Goal: Communication & Community: Share content

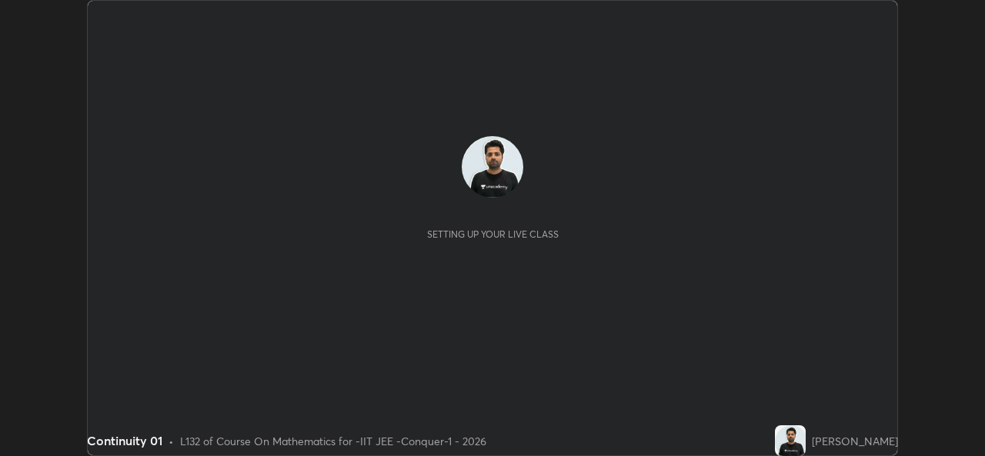
scroll to position [456, 984]
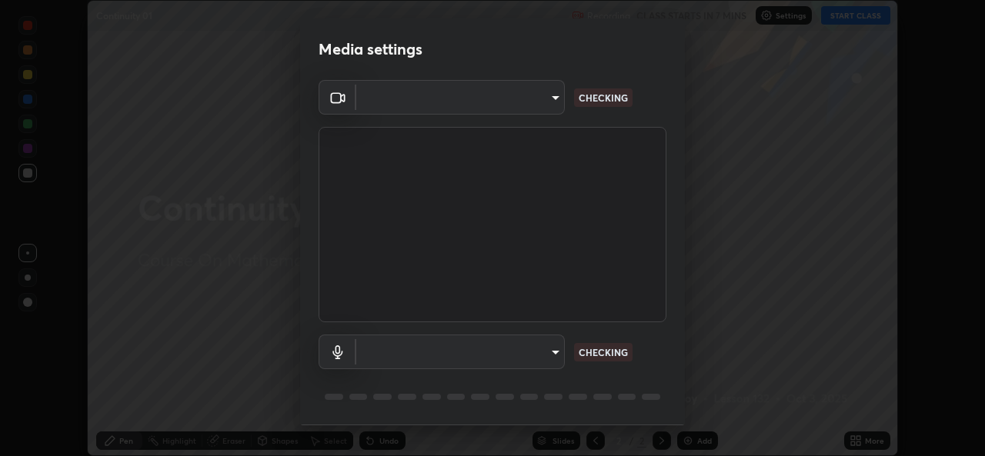
type input "162a4bef6d5de59660943d10e2777e2613c591b7fe343c7323db06c6e3c7e835"
click at [489, 360] on body "Erase all Continuity 01 Recording CLASS STARTS IN 7 MINS Settings START CLASS S…" at bounding box center [492, 228] width 985 height 456
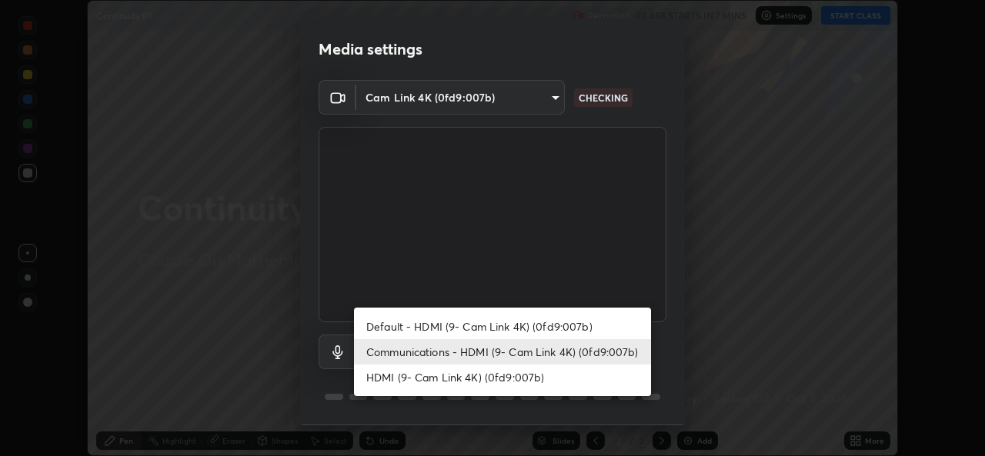
click at [470, 324] on li "Default - HDMI (9- Cam Link 4K) (0fd9:007b)" at bounding box center [502, 326] width 297 height 25
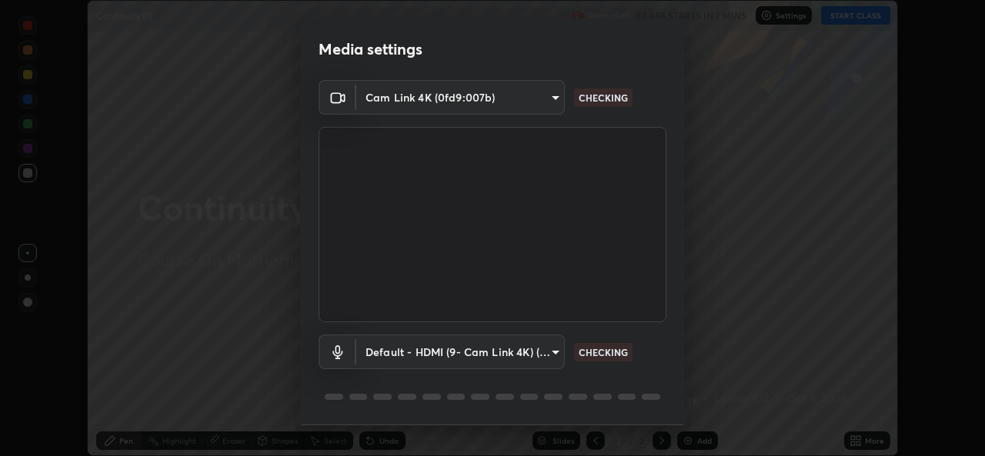
click at [465, 350] on li "Communications - HDMI (9- Cam Link 4K) (0fd9:007b)" at bounding box center [465, 352] width 222 height 15
type input "communications"
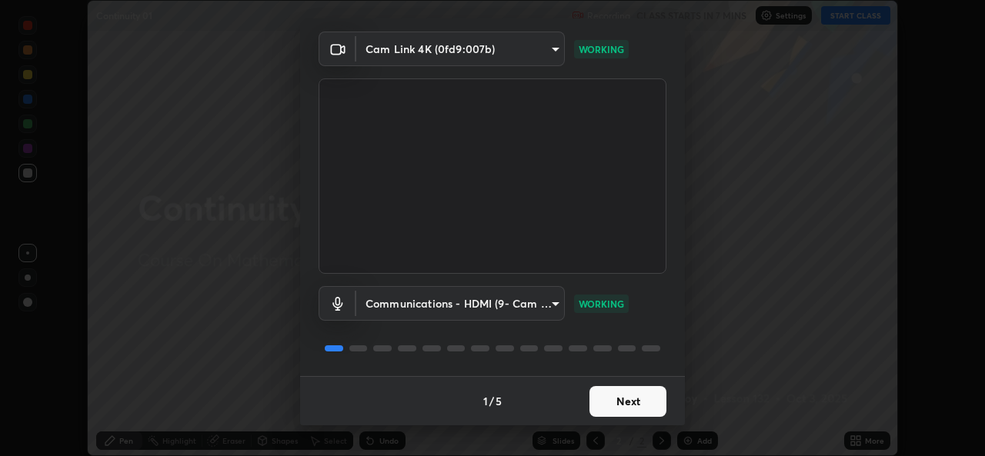
click at [629, 411] on button "Next" at bounding box center [627, 401] width 77 height 31
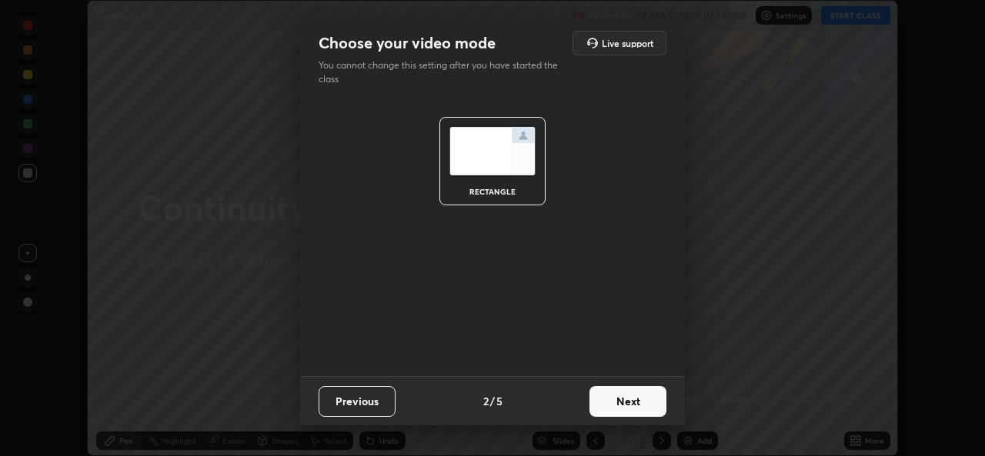
scroll to position [0, 0]
click at [634, 409] on button "Next" at bounding box center [627, 401] width 77 height 31
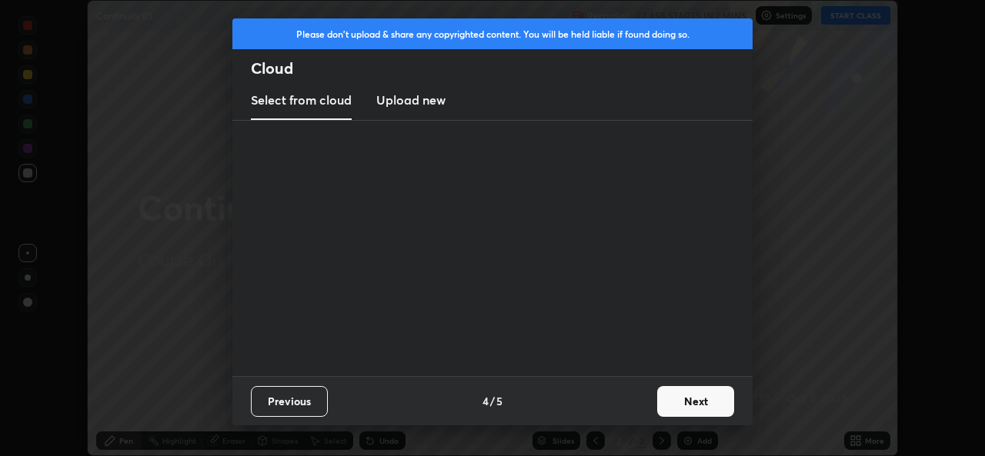
click at [659, 407] on button "Next" at bounding box center [695, 401] width 77 height 31
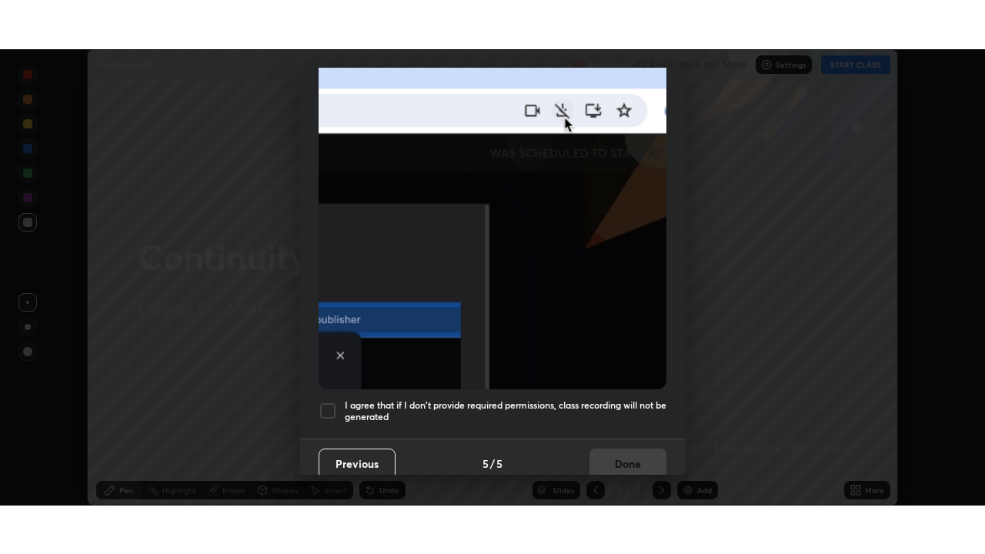
scroll to position [362, 0]
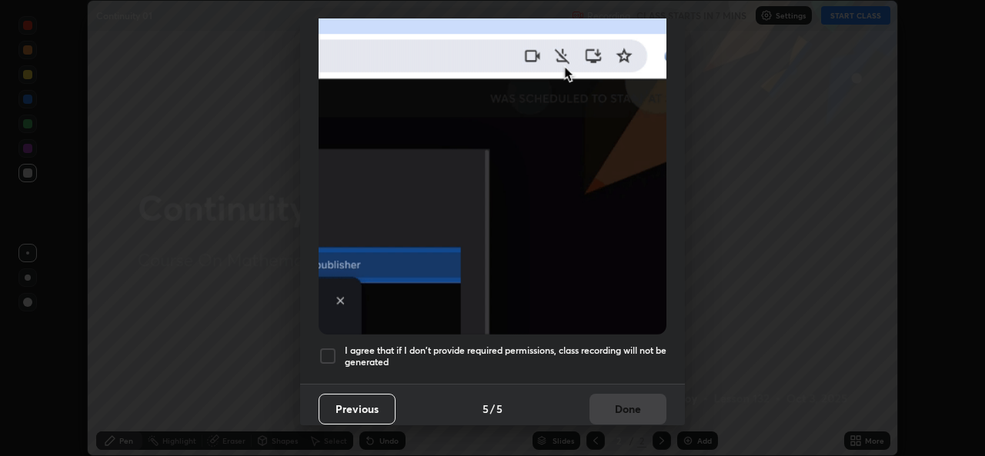
click at [334, 355] on div at bounding box center [328, 356] width 18 height 18
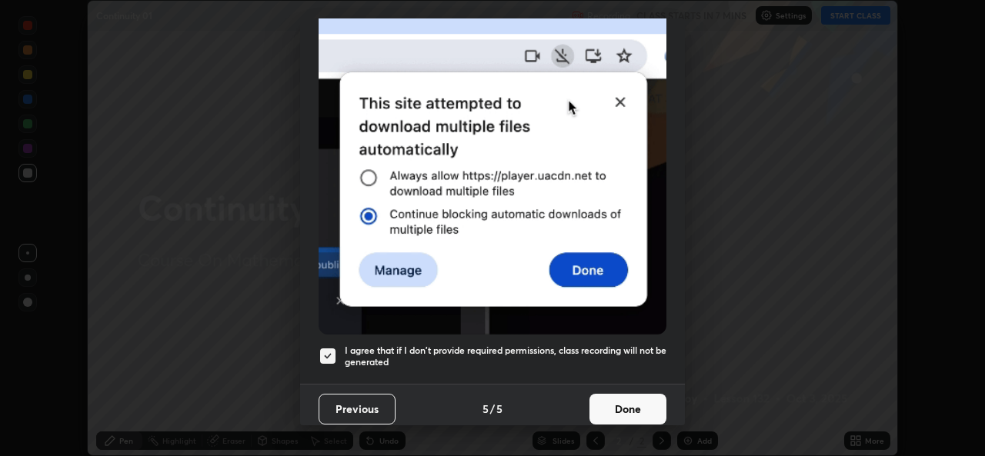
click at [621, 406] on button "Done" at bounding box center [627, 409] width 77 height 31
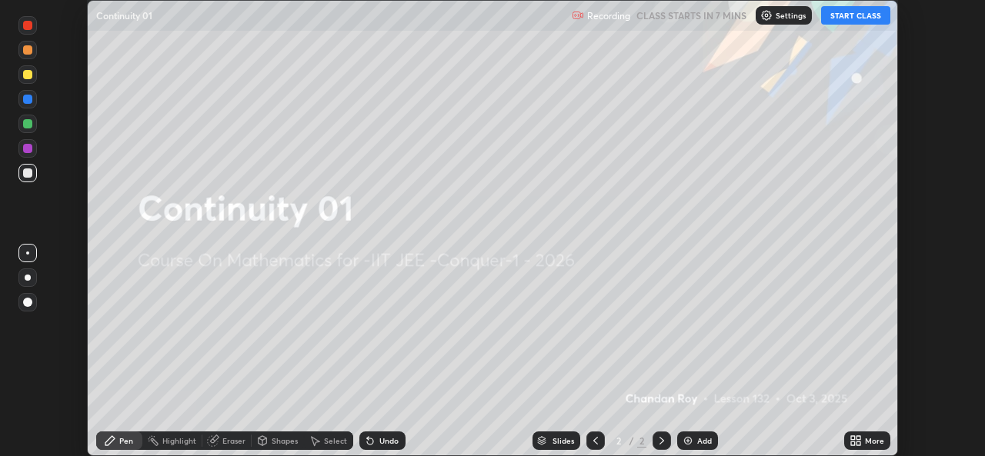
click at [851, 442] on icon at bounding box center [853, 444] width 4 height 4
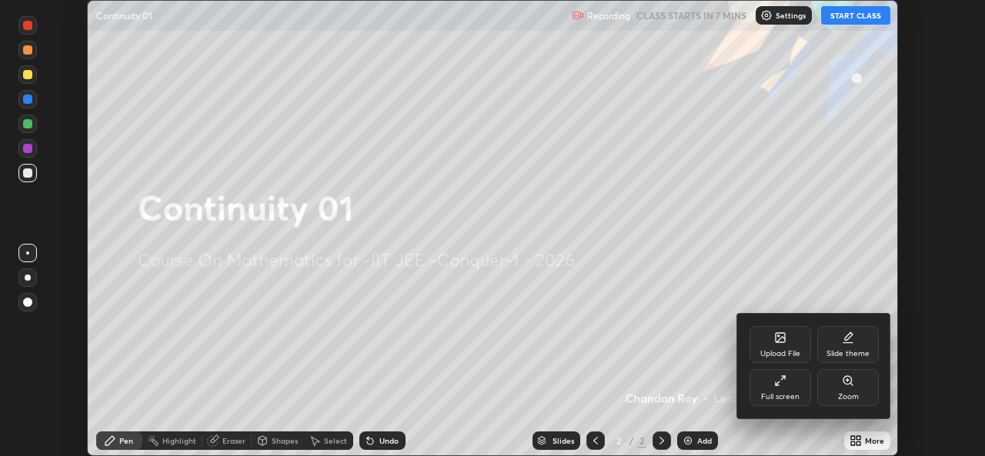
click at [786, 389] on div "Full screen" at bounding box center [781, 387] width 62 height 37
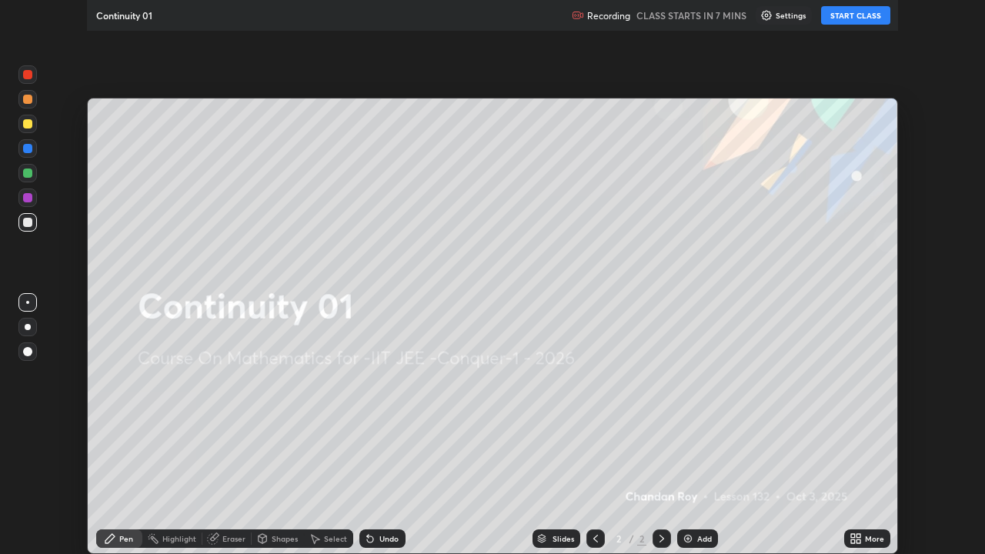
scroll to position [554, 985]
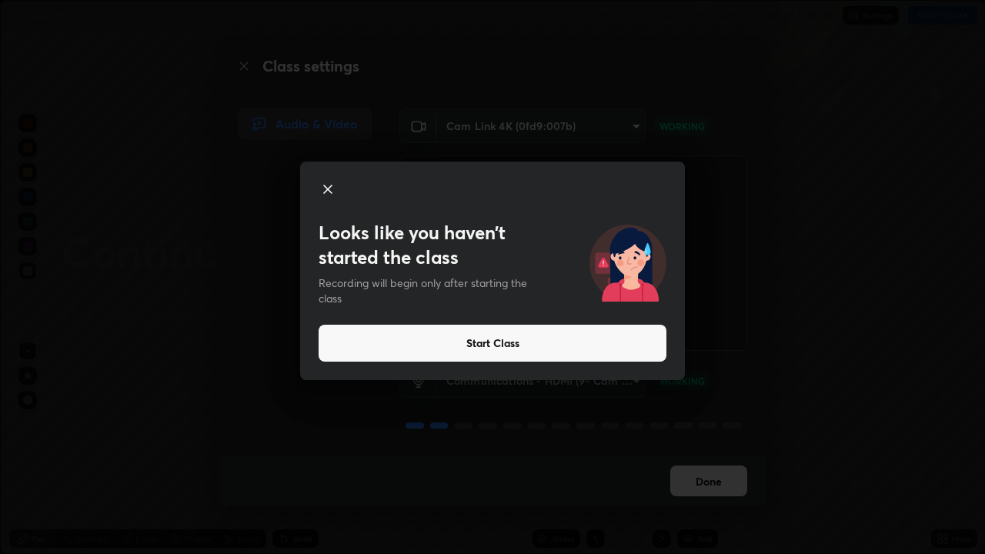
click at [486, 343] on button "Start Class" at bounding box center [493, 343] width 348 height 37
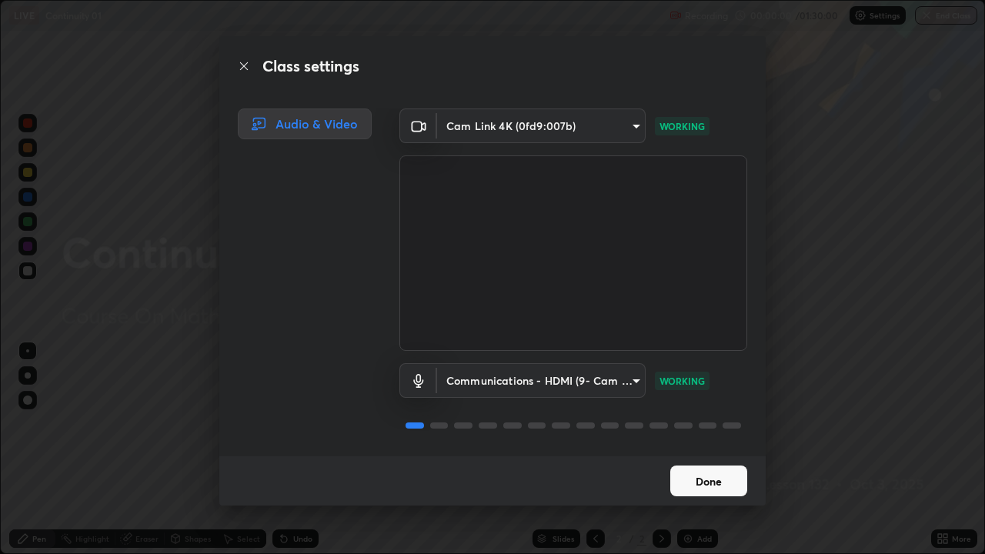
click at [713, 456] on button "Done" at bounding box center [708, 481] width 77 height 31
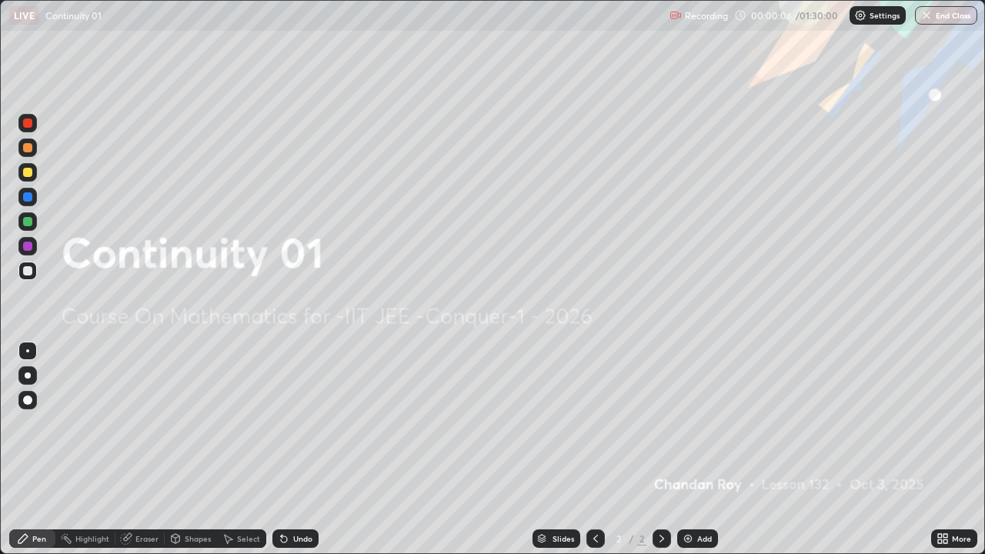
click at [947, 456] on icon at bounding box center [942, 538] width 12 height 12
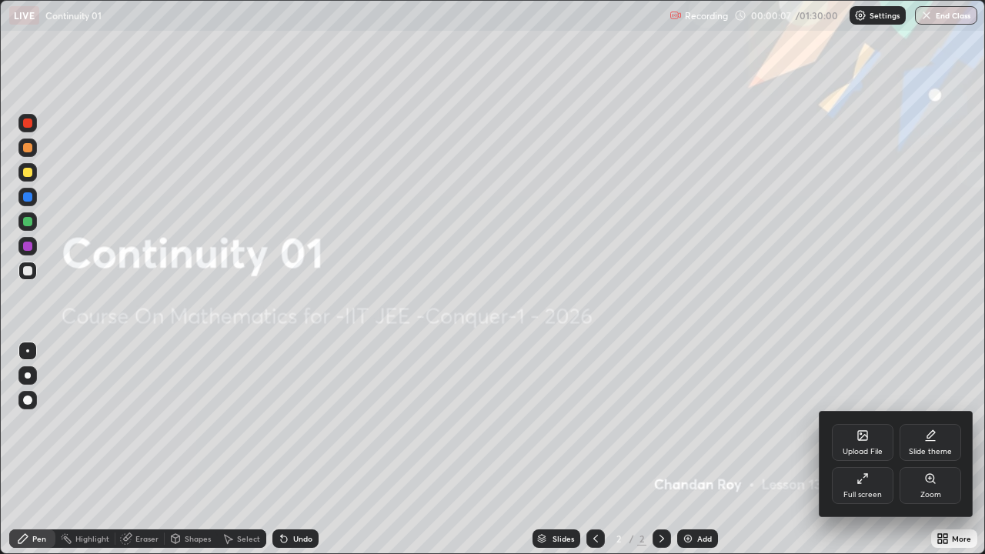
click at [863, 437] on icon at bounding box center [863, 437] width 8 height 5
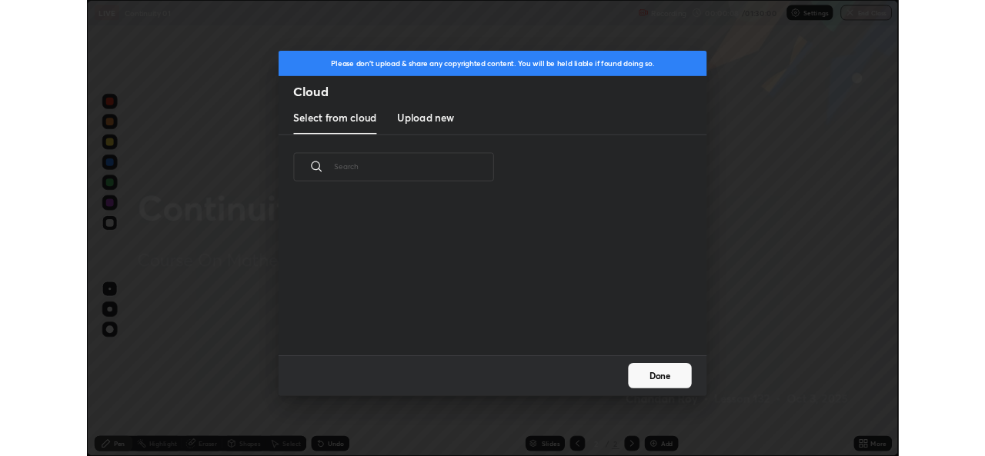
scroll to position [189, 494]
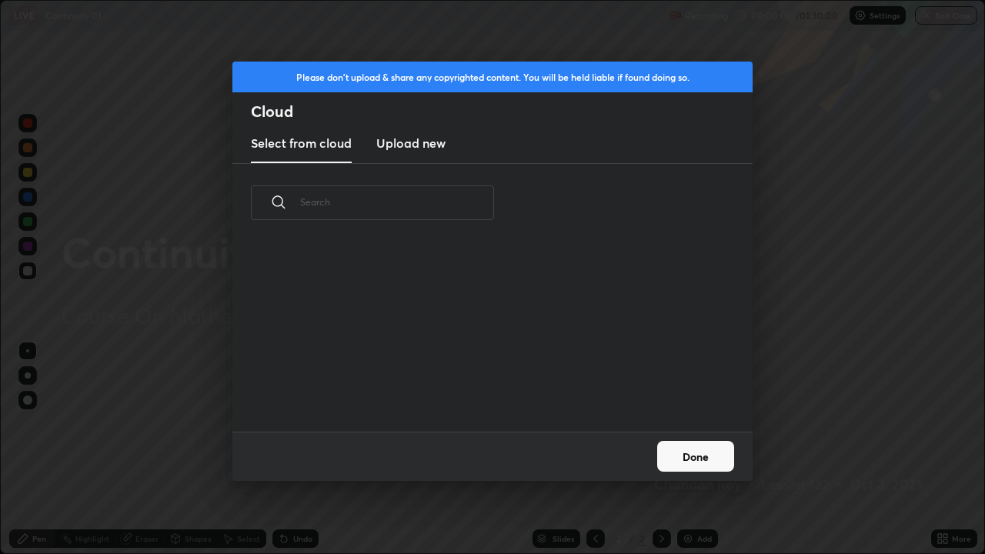
click at [439, 139] on h3 "Upload new" at bounding box center [410, 143] width 69 height 18
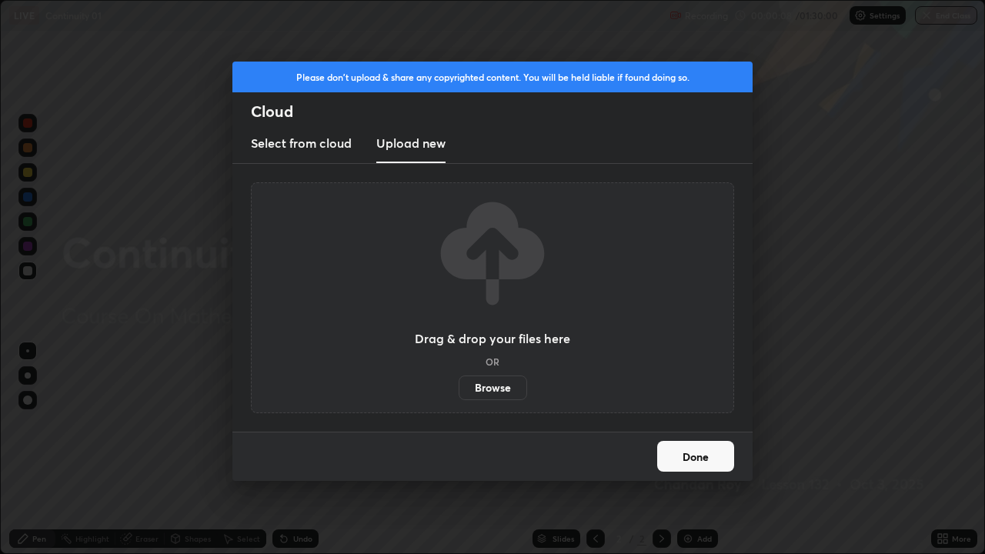
click at [503, 390] on label "Browse" at bounding box center [493, 388] width 68 height 25
click at [459, 390] on input "Browse" at bounding box center [459, 388] width 0 height 25
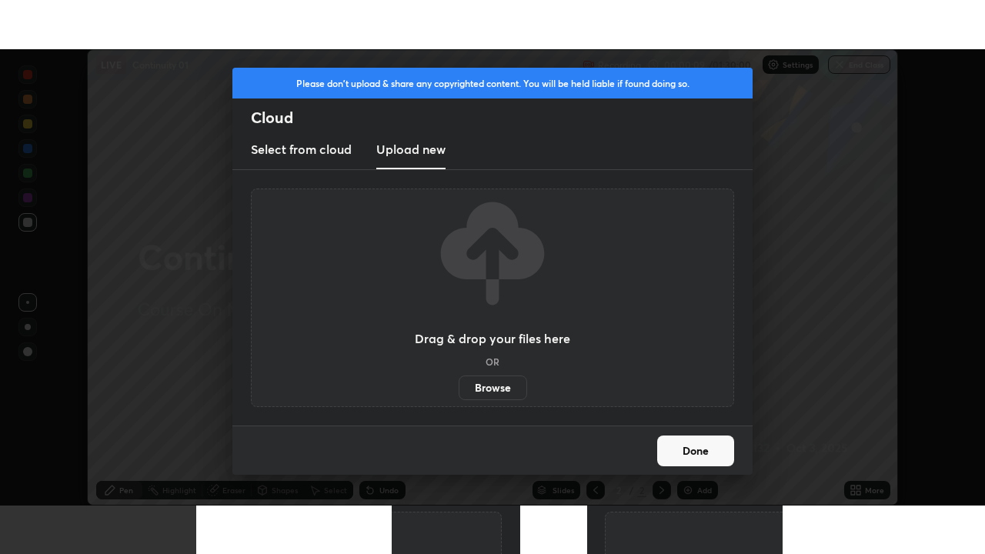
scroll to position [76494, 75966]
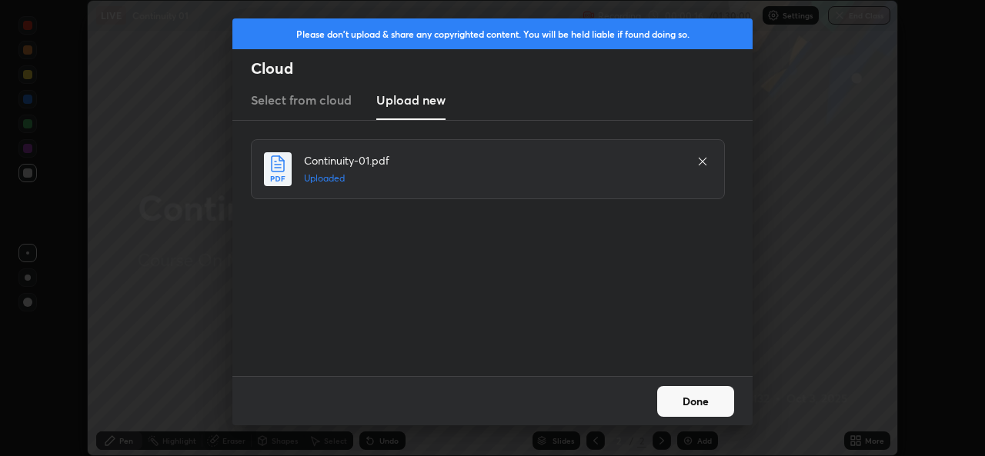
click at [682, 400] on button "Done" at bounding box center [695, 401] width 77 height 31
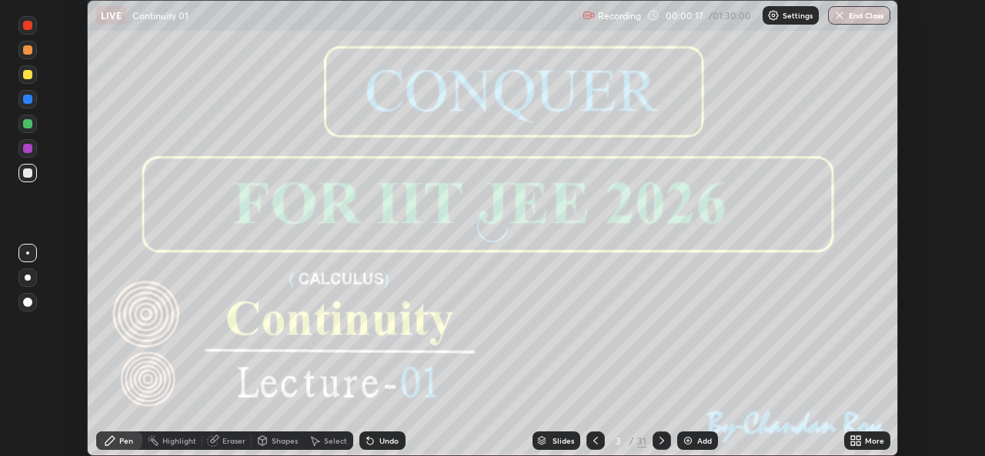
click at [865, 439] on div "More" at bounding box center [874, 441] width 19 height 8
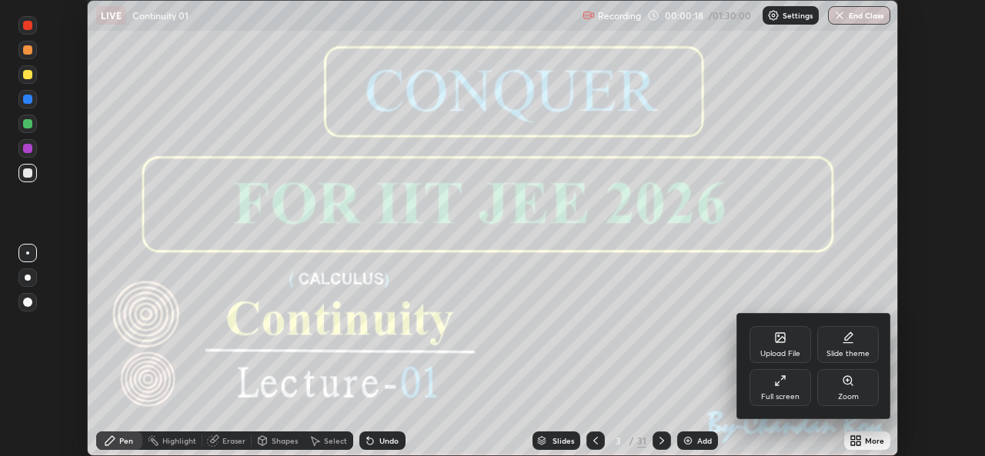
click at [777, 393] on div "Full screen" at bounding box center [780, 397] width 38 height 8
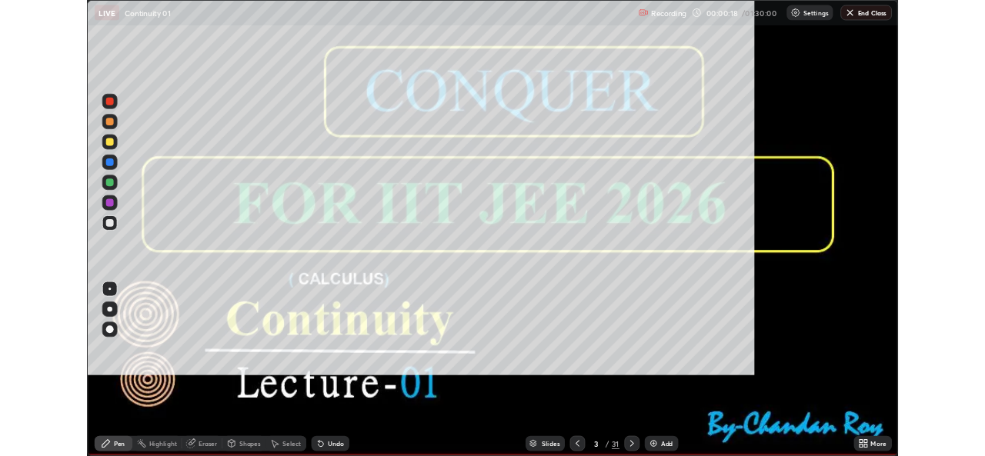
scroll to position [554, 985]
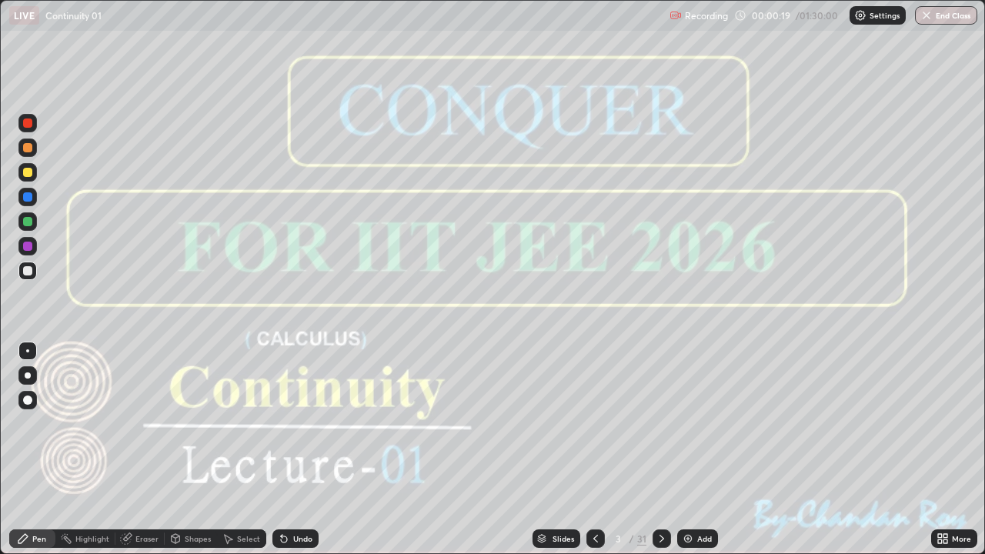
click at [656, 456] on div at bounding box center [662, 538] width 18 height 18
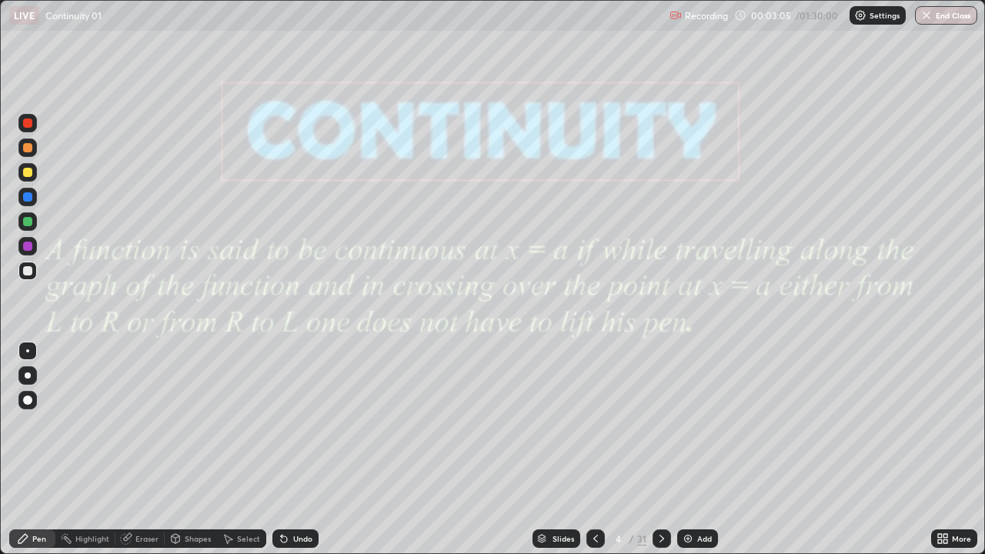
click at [25, 456] on icon at bounding box center [22, 538] width 9 height 9
click at [28, 247] on div at bounding box center [27, 246] width 9 height 9
click at [38, 456] on div "Pen" at bounding box center [32, 538] width 46 height 18
click at [95, 456] on div "Highlight" at bounding box center [92, 539] width 34 height 8
click at [23, 242] on div at bounding box center [27, 246] width 18 height 18
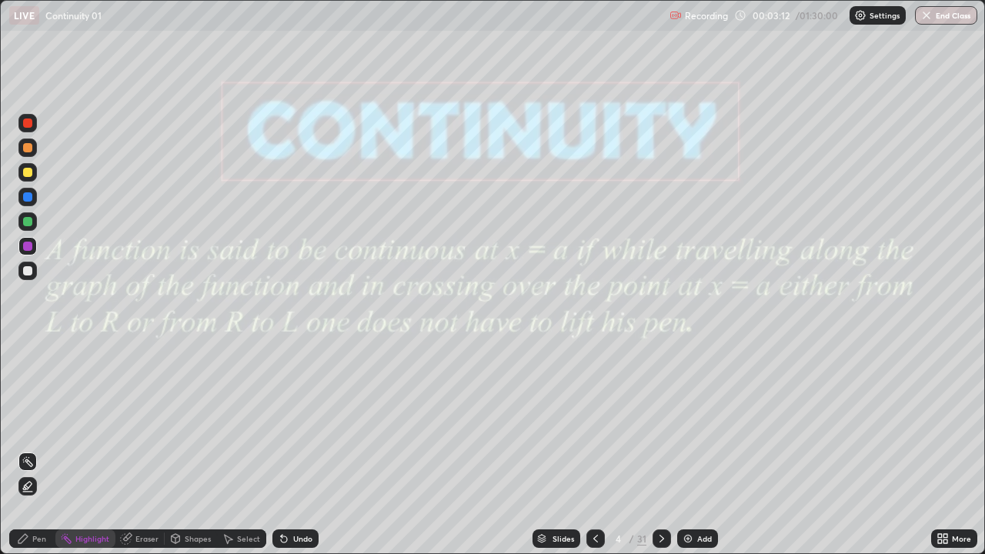
click at [28, 222] on div at bounding box center [27, 221] width 9 height 9
click at [27, 456] on icon at bounding box center [23, 538] width 12 height 12
click at [29, 456] on icon at bounding box center [23, 538] width 12 height 12
click at [91, 456] on div "Highlight" at bounding box center [92, 539] width 34 height 8
click at [662, 456] on icon at bounding box center [661, 539] width 5 height 8
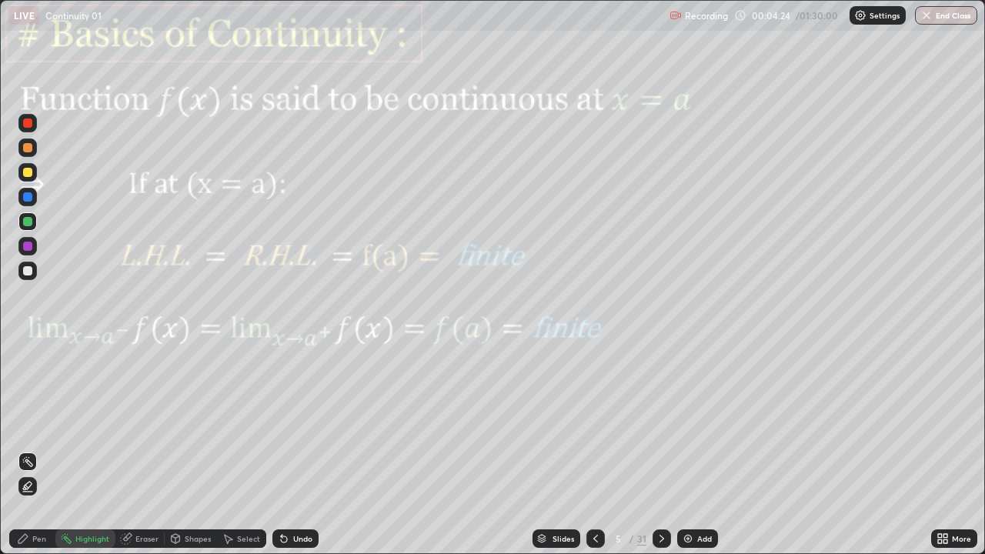
click at [200, 456] on div "Shapes" at bounding box center [191, 538] width 52 height 18
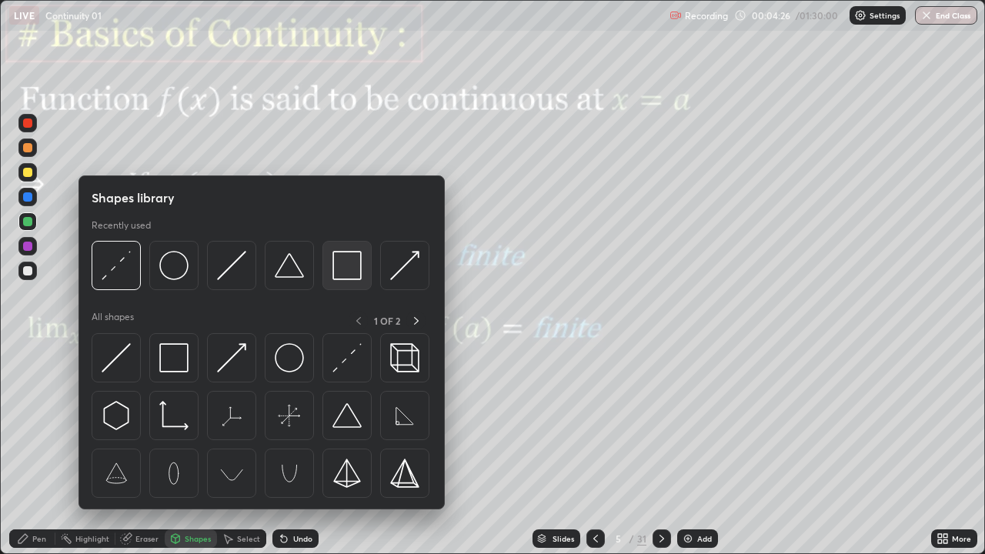
click at [350, 272] on img at bounding box center [346, 265] width 29 height 29
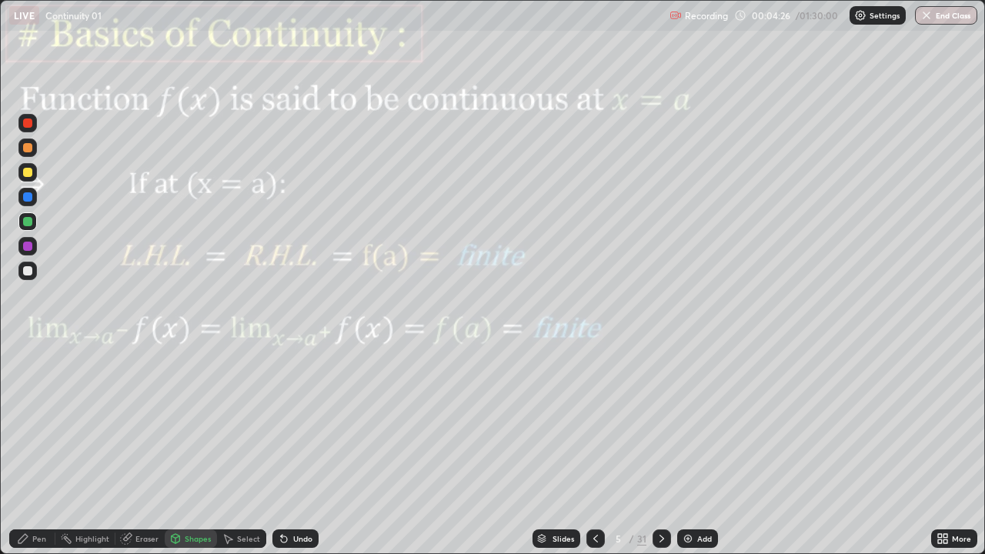
click at [21, 245] on div at bounding box center [27, 246] width 18 height 18
click at [142, 456] on div "Eraser" at bounding box center [146, 539] width 23 height 8
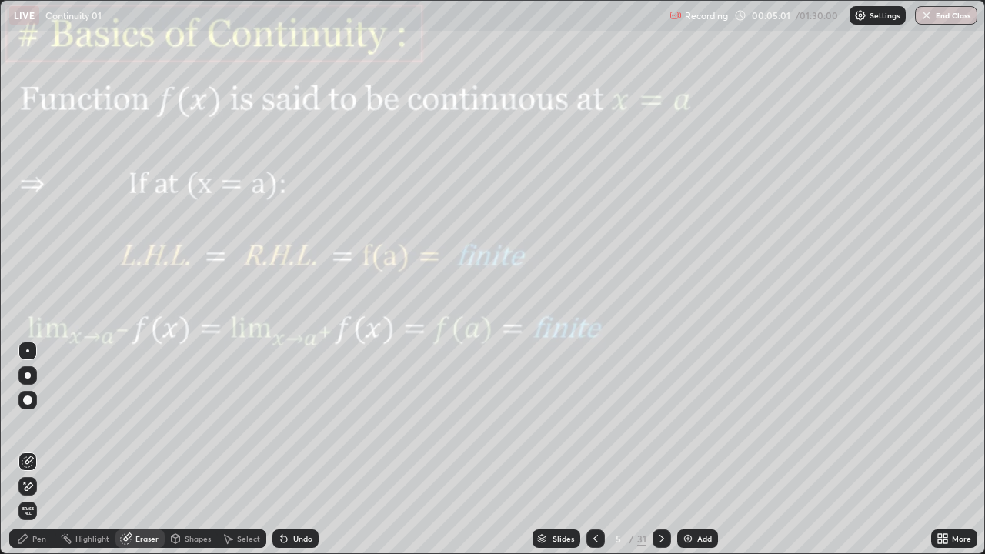
click at [36, 456] on div "Pen" at bounding box center [32, 538] width 46 height 18
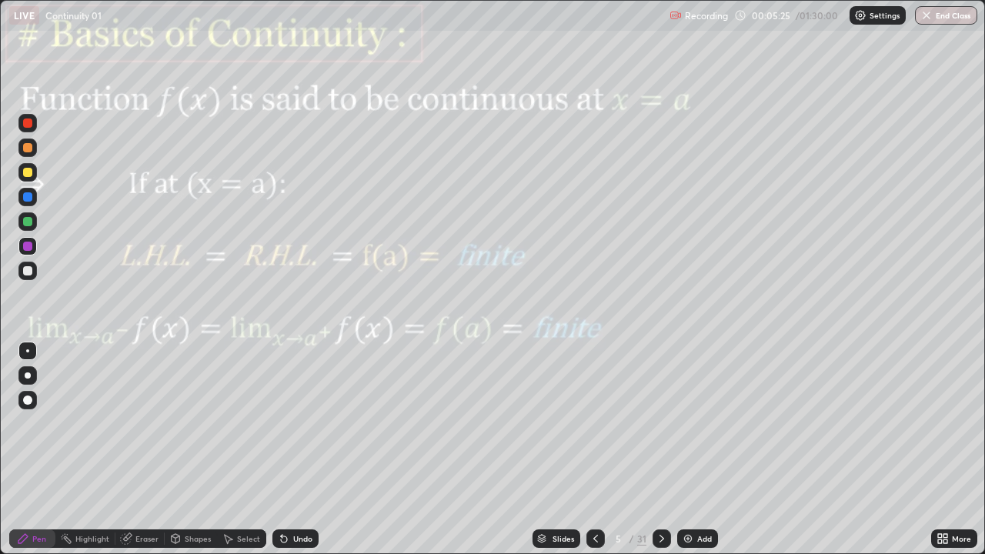
click at [199, 456] on div "Shapes" at bounding box center [198, 539] width 26 height 8
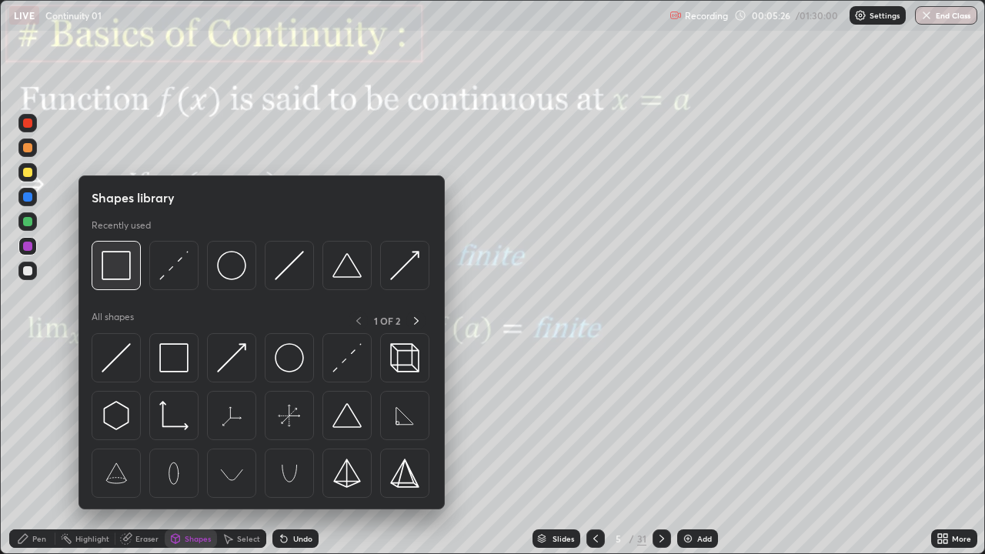
click at [126, 274] on img at bounding box center [116, 265] width 29 height 29
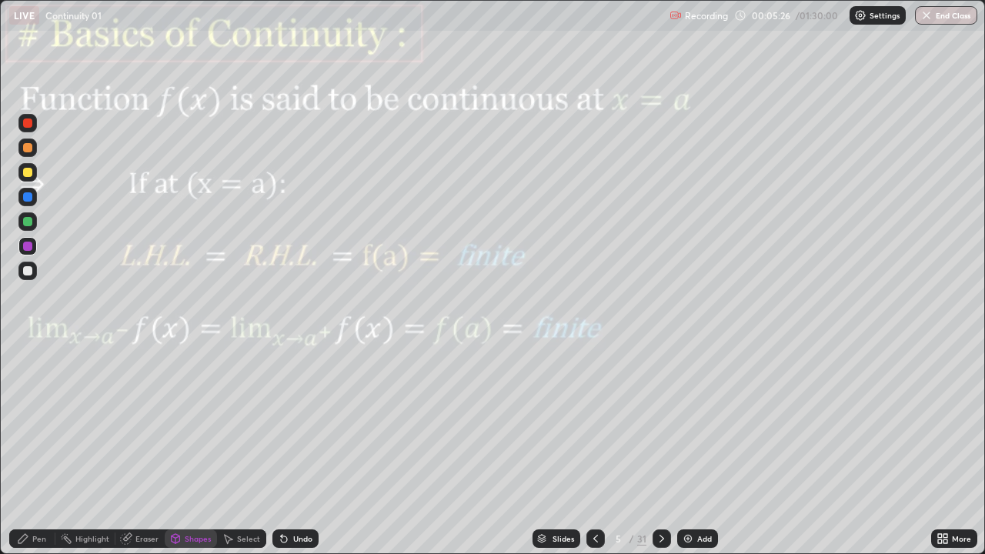
click at [32, 223] on div at bounding box center [27, 221] width 9 height 9
click at [37, 456] on div "Pen" at bounding box center [39, 539] width 14 height 8
click at [660, 456] on icon at bounding box center [662, 538] width 12 height 12
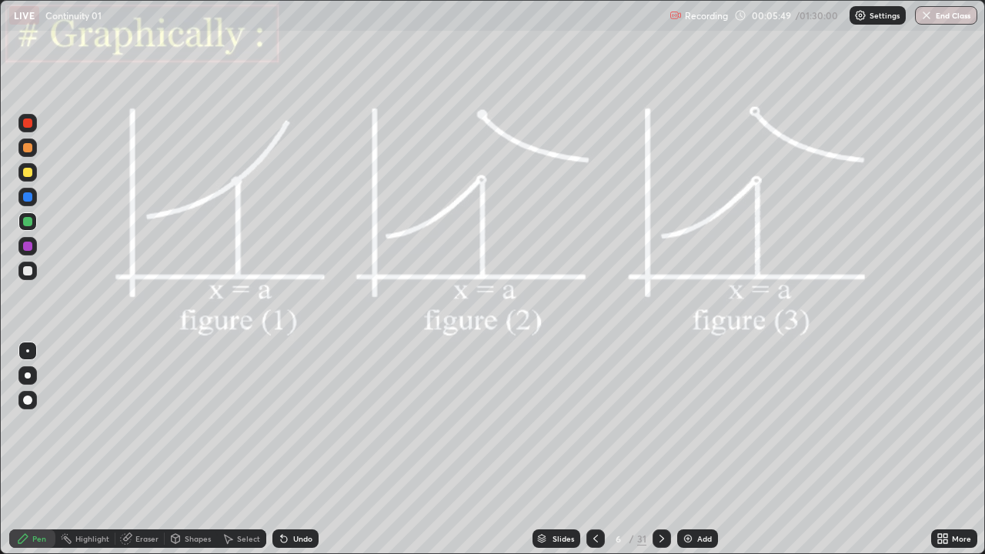
click at [28, 456] on icon at bounding box center [23, 538] width 12 height 12
click at [94, 456] on div "Highlight" at bounding box center [85, 538] width 60 height 18
click at [42, 456] on div "Pen" at bounding box center [32, 538] width 46 height 18
click at [28, 246] on div at bounding box center [27, 246] width 9 height 9
click at [293, 456] on div "Undo" at bounding box center [302, 539] width 19 height 8
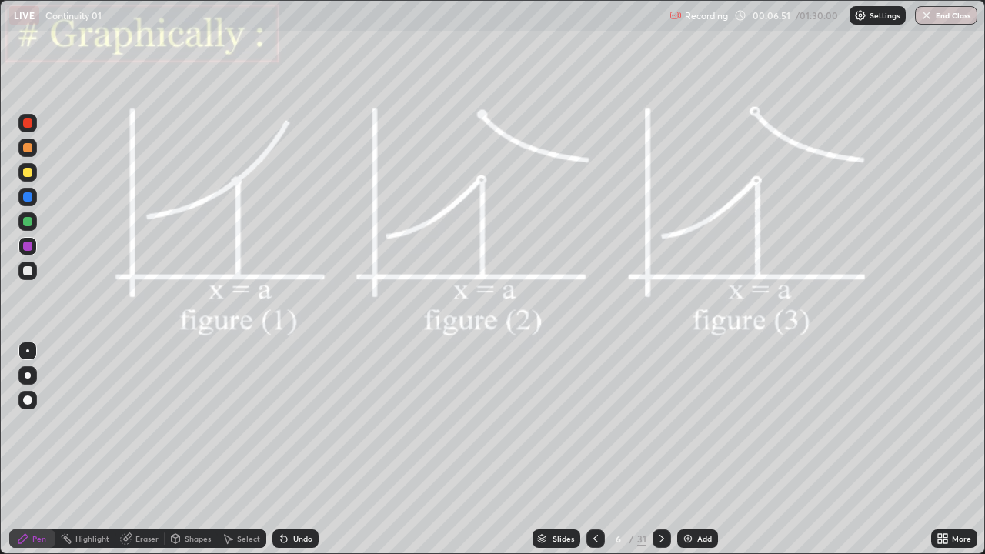
click at [660, 456] on icon at bounding box center [662, 538] width 12 height 12
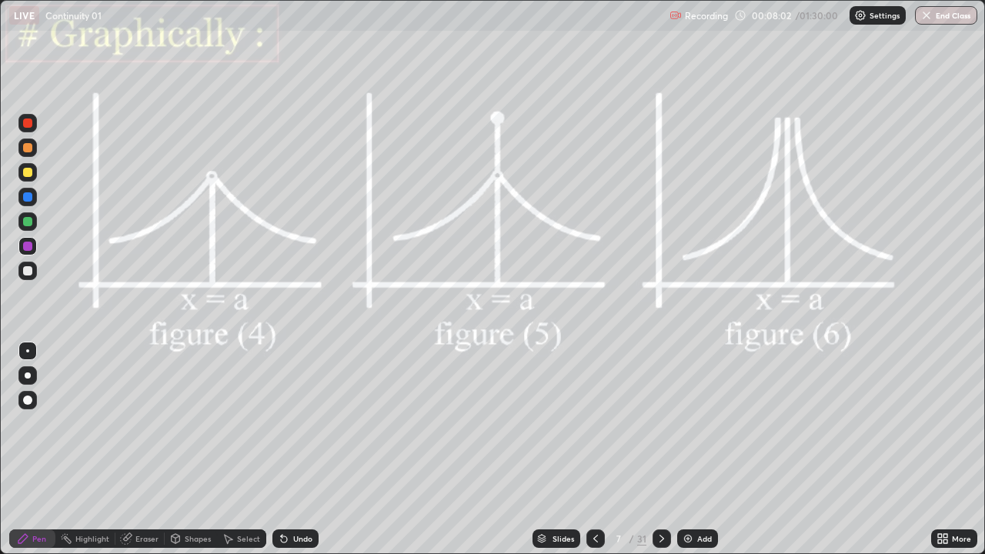
click at [28, 246] on div at bounding box center [27, 246] width 9 height 9
click at [660, 456] on icon at bounding box center [662, 538] width 12 height 12
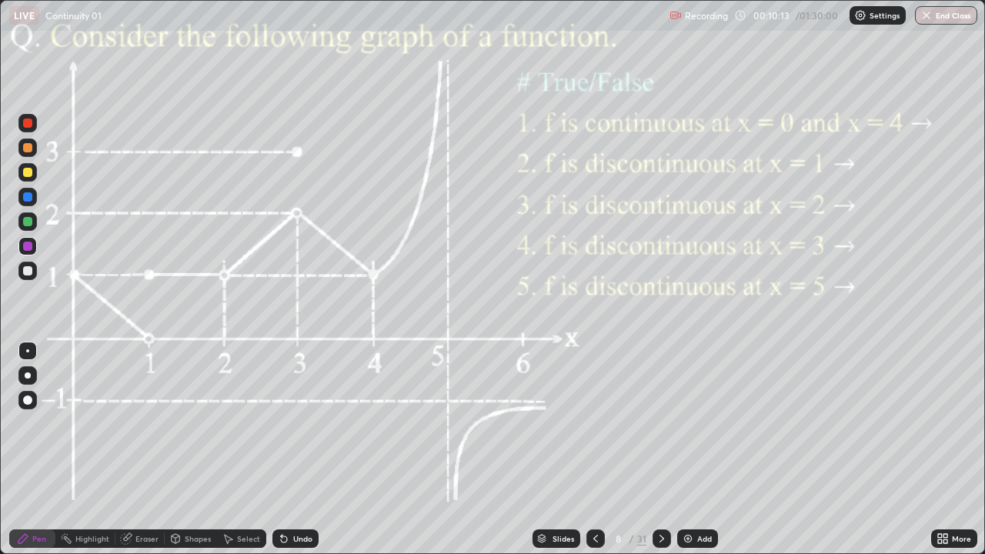
click at [36, 456] on div "Pen" at bounding box center [32, 538] width 46 height 18
click at [28, 252] on div at bounding box center [27, 246] width 18 height 18
click at [193, 456] on div "Shapes" at bounding box center [198, 539] width 26 height 8
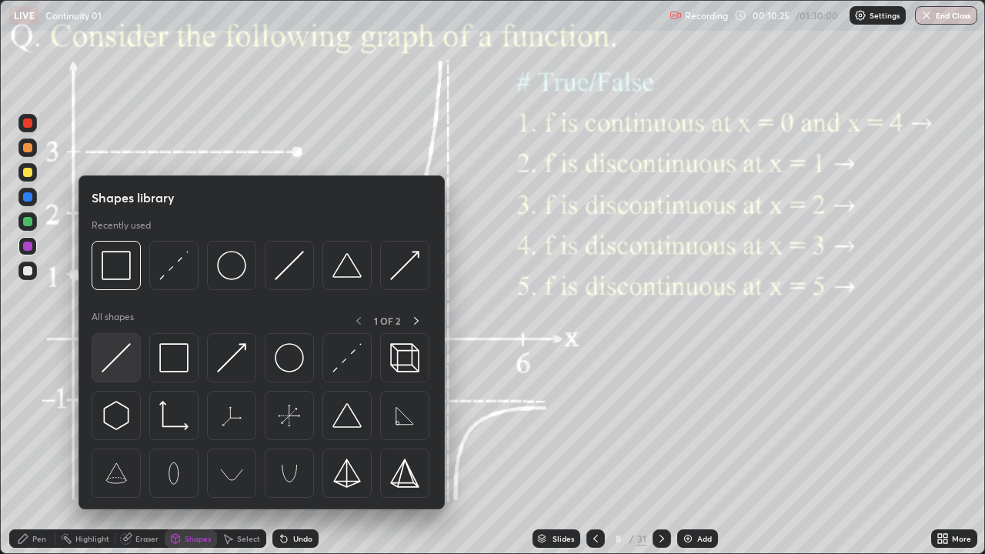
click at [119, 348] on img at bounding box center [116, 357] width 29 height 29
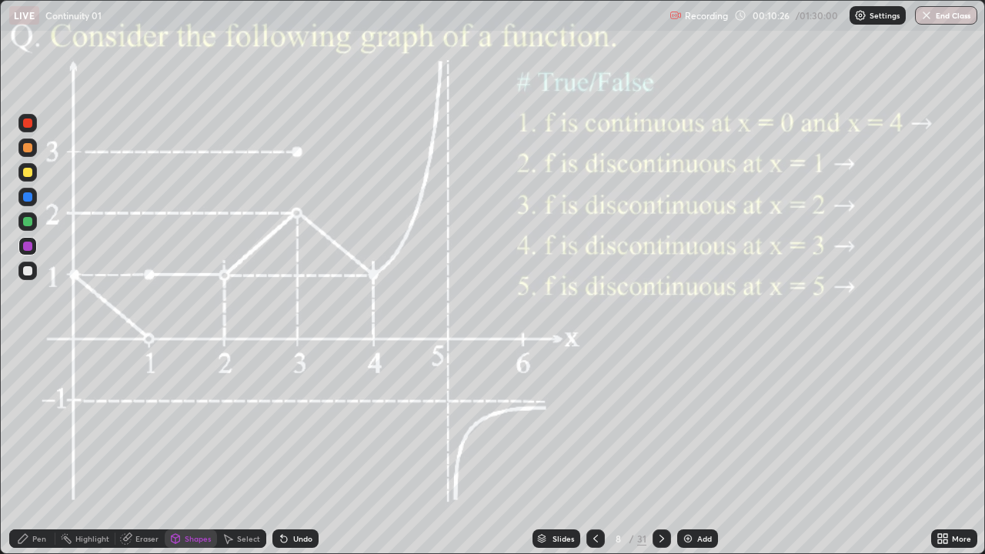
click at [22, 172] on div at bounding box center [27, 172] width 18 height 18
click at [32, 456] on div "Pen" at bounding box center [32, 538] width 46 height 18
click at [30, 396] on div at bounding box center [27, 400] width 9 height 9
click at [191, 456] on div "Shapes" at bounding box center [198, 539] width 26 height 8
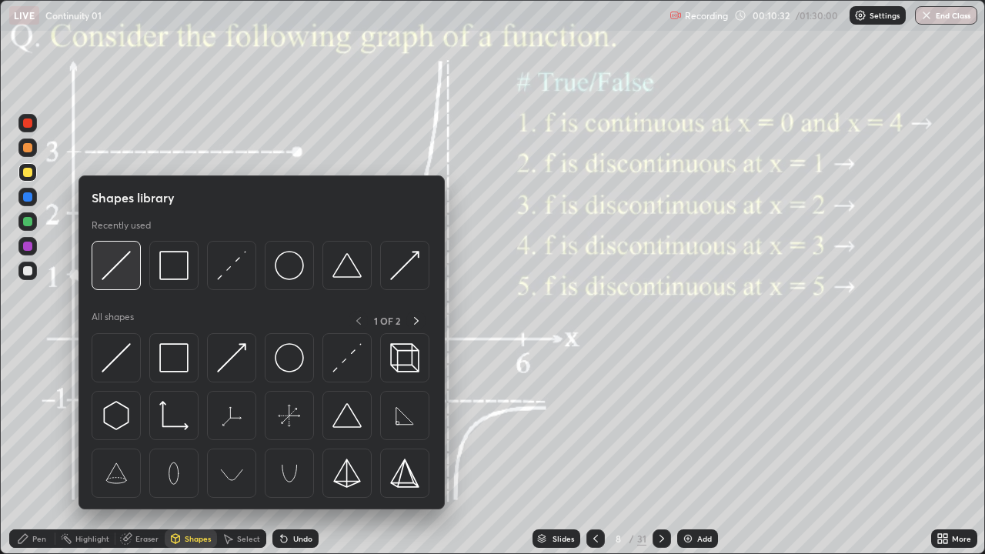
click at [106, 273] on img at bounding box center [116, 265] width 29 height 29
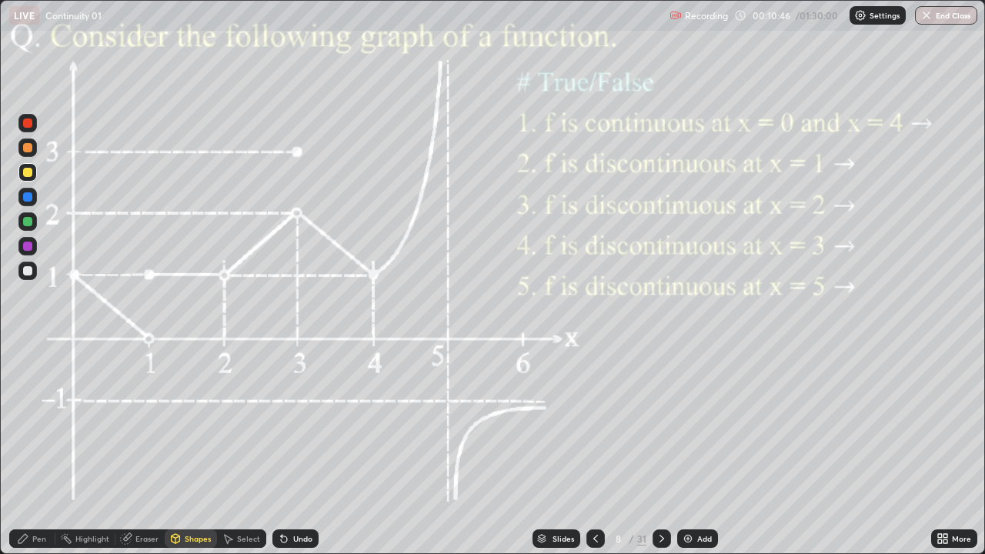
click at [27, 250] on div at bounding box center [27, 246] width 9 height 9
click at [29, 456] on div "Pen" at bounding box center [32, 538] width 46 height 18
click at [27, 176] on div at bounding box center [27, 172] width 9 height 9
click at [99, 456] on div "Highlight" at bounding box center [92, 539] width 34 height 8
click at [24, 253] on div at bounding box center [27, 246] width 18 height 18
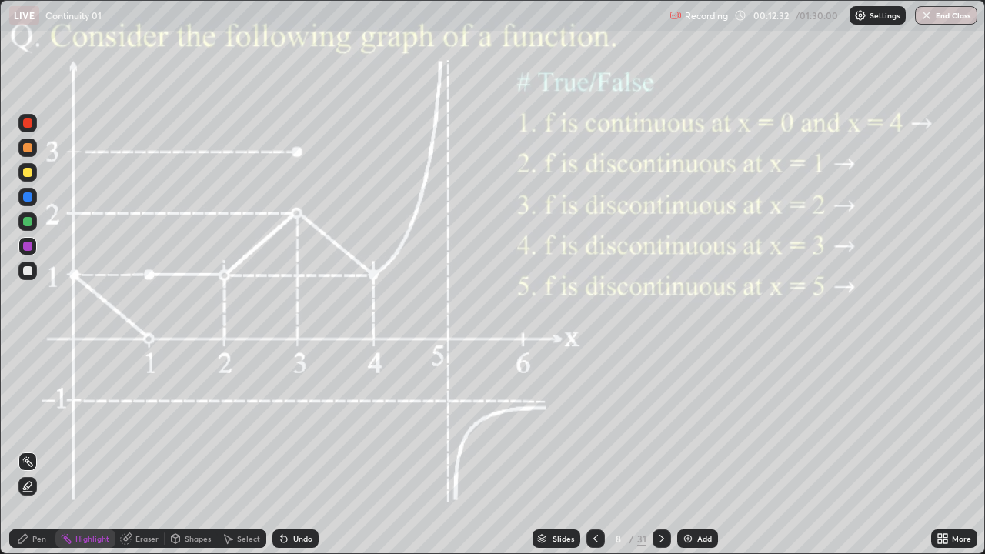
click at [22, 456] on div "Pen" at bounding box center [32, 538] width 46 height 18
click at [96, 456] on div "Highlight" at bounding box center [92, 539] width 34 height 8
click at [28, 456] on icon at bounding box center [23, 538] width 12 height 12
click at [301, 456] on div "Undo" at bounding box center [302, 539] width 19 height 8
click at [81, 456] on div "Highlight" at bounding box center [92, 539] width 34 height 8
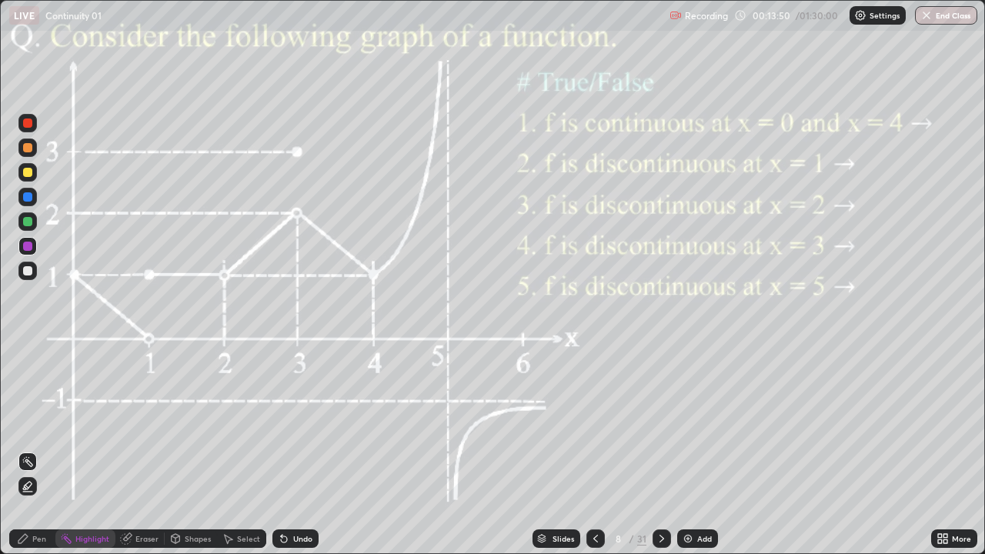
click at [39, 456] on div "Pen" at bounding box center [32, 538] width 46 height 18
click at [667, 456] on div at bounding box center [662, 538] width 18 height 18
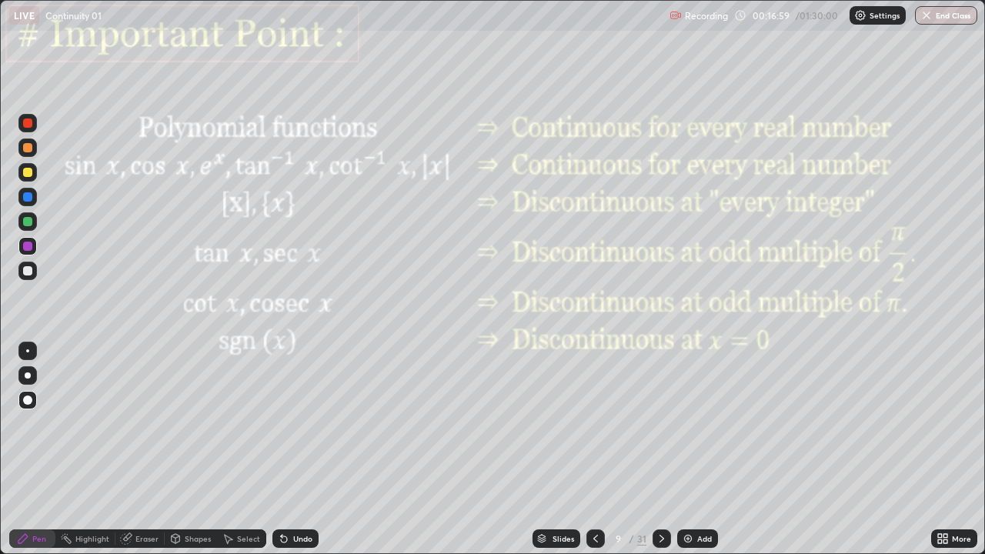
click at [669, 456] on div at bounding box center [662, 538] width 18 height 18
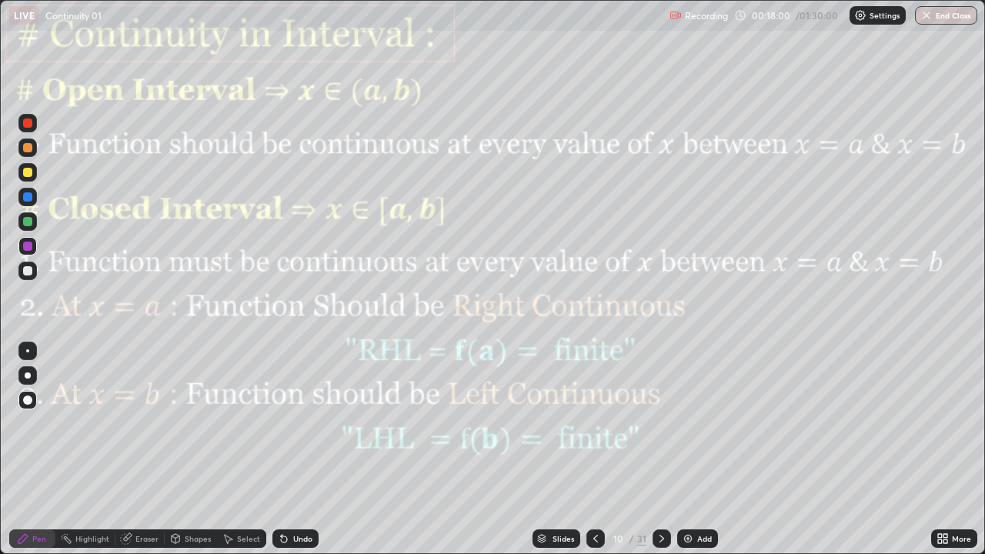
click at [660, 456] on icon at bounding box center [662, 538] width 12 height 12
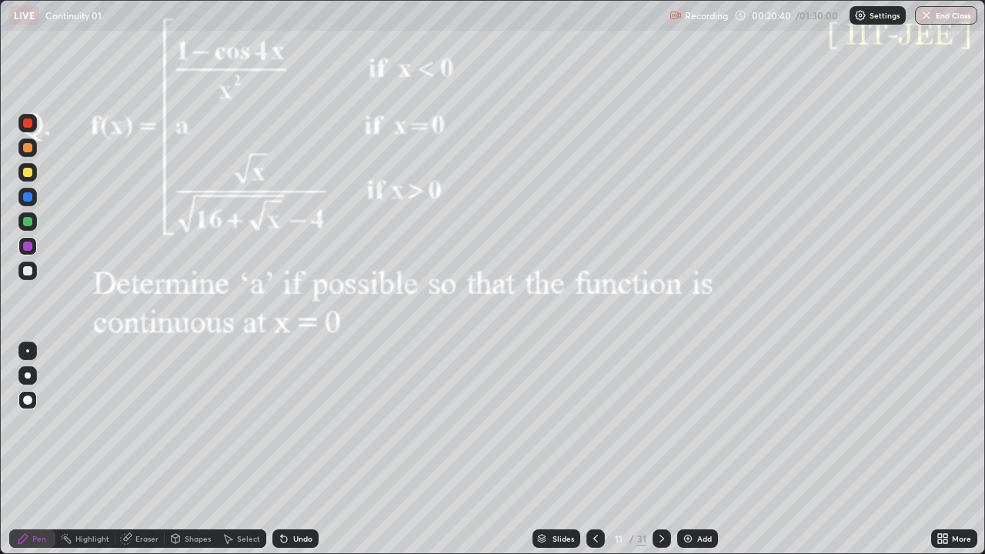
click at [28, 249] on div at bounding box center [27, 246] width 9 height 9
click at [28, 351] on div at bounding box center [27, 350] width 3 height 3
click at [33, 198] on div at bounding box center [27, 197] width 18 height 18
click at [31, 224] on div at bounding box center [27, 221] width 9 height 9
click at [307, 456] on div "Undo" at bounding box center [302, 539] width 19 height 8
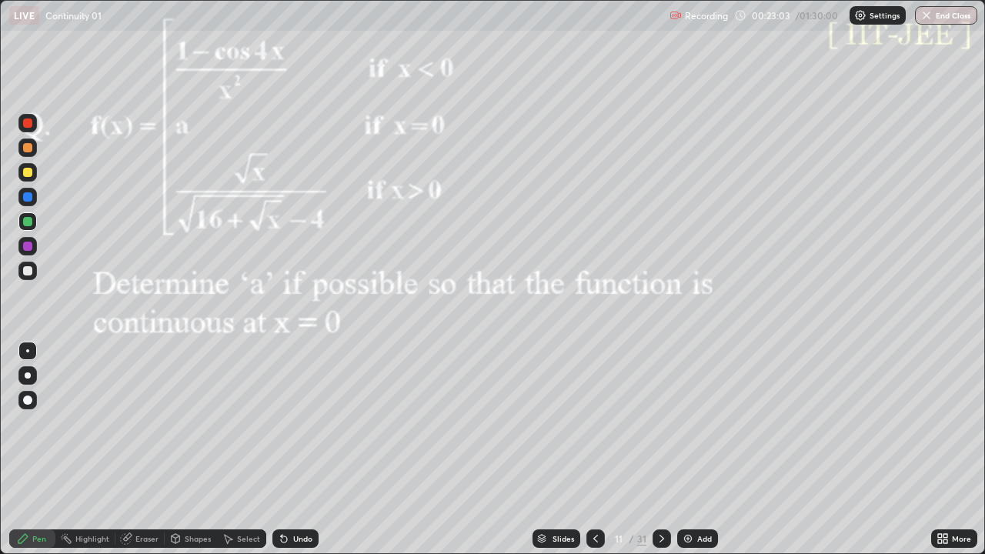
click at [28, 250] on div at bounding box center [27, 246] width 9 height 9
click at [29, 229] on div at bounding box center [27, 221] width 18 height 18
click at [32, 204] on div at bounding box center [27, 197] width 18 height 18
click at [34, 175] on div at bounding box center [27, 172] width 18 height 18
click at [149, 456] on div "Eraser" at bounding box center [146, 539] width 23 height 8
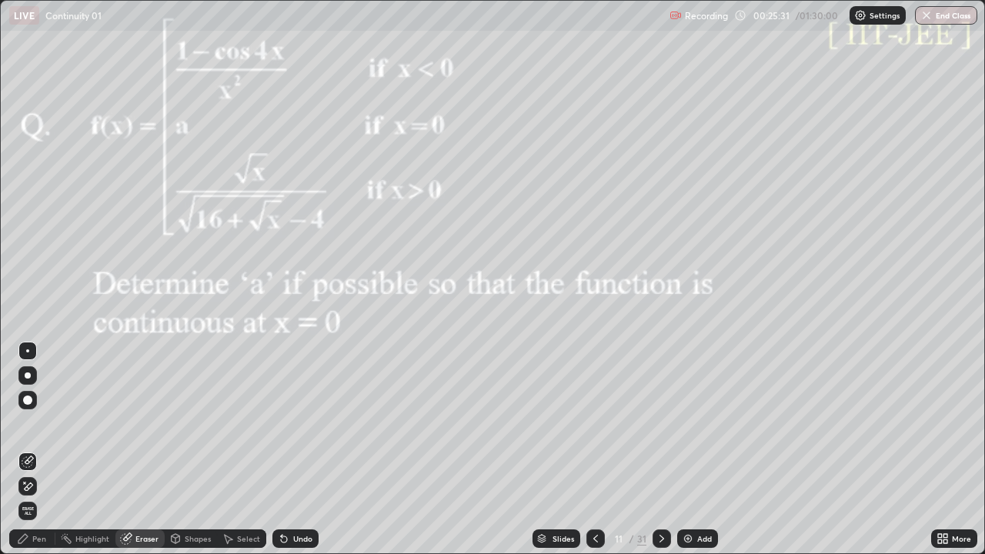
click at [663, 456] on icon at bounding box center [662, 538] width 12 height 12
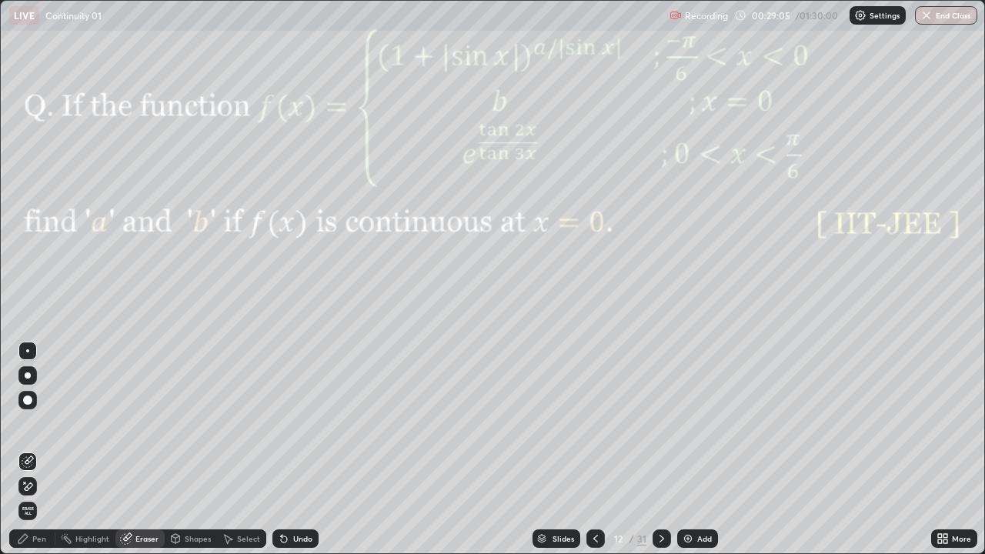
click at [31, 456] on div "Pen" at bounding box center [32, 538] width 46 height 18
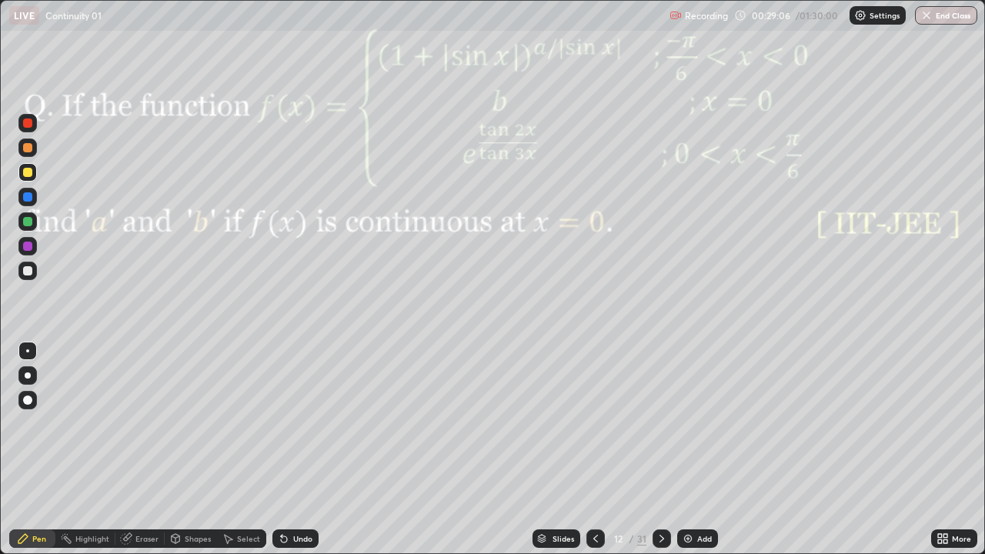
click at [29, 249] on div at bounding box center [27, 246] width 9 height 9
click at [22, 225] on div at bounding box center [27, 221] width 18 height 18
click at [25, 201] on div at bounding box center [27, 196] width 9 height 9
click at [25, 240] on div at bounding box center [27, 246] width 18 height 18
click at [32, 197] on div at bounding box center [27, 196] width 9 height 9
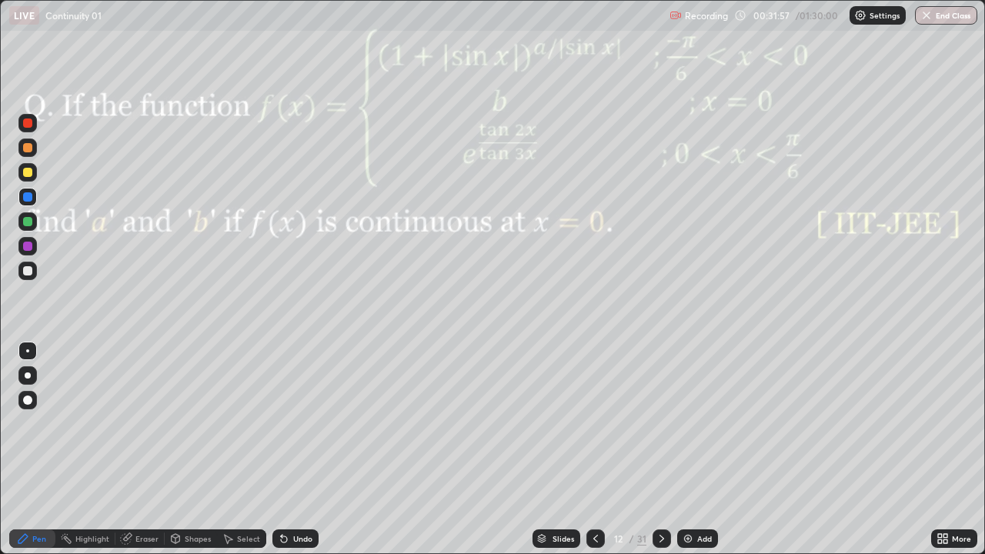
click at [35, 227] on div at bounding box center [27, 221] width 18 height 18
click at [667, 456] on div at bounding box center [662, 538] width 18 height 18
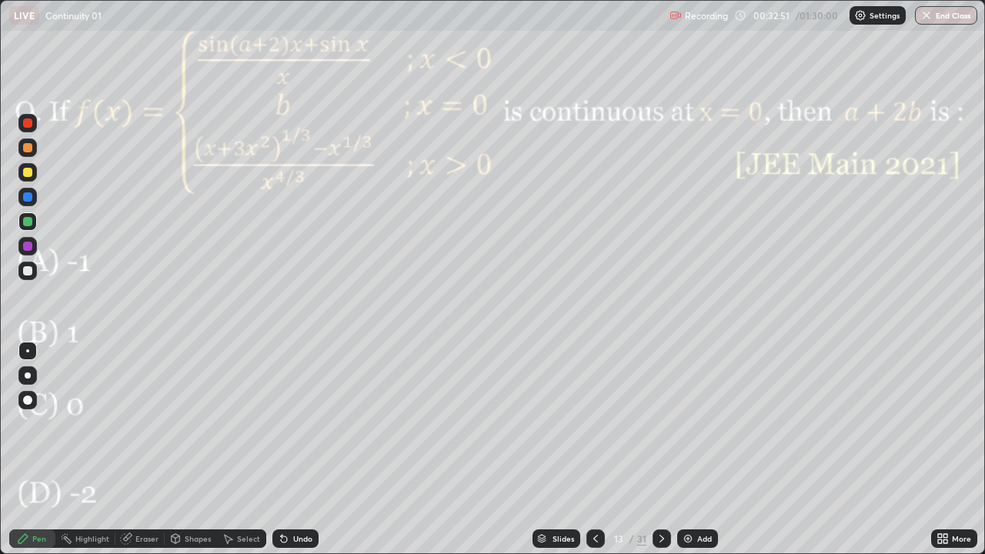
click at [660, 456] on icon at bounding box center [662, 538] width 12 height 12
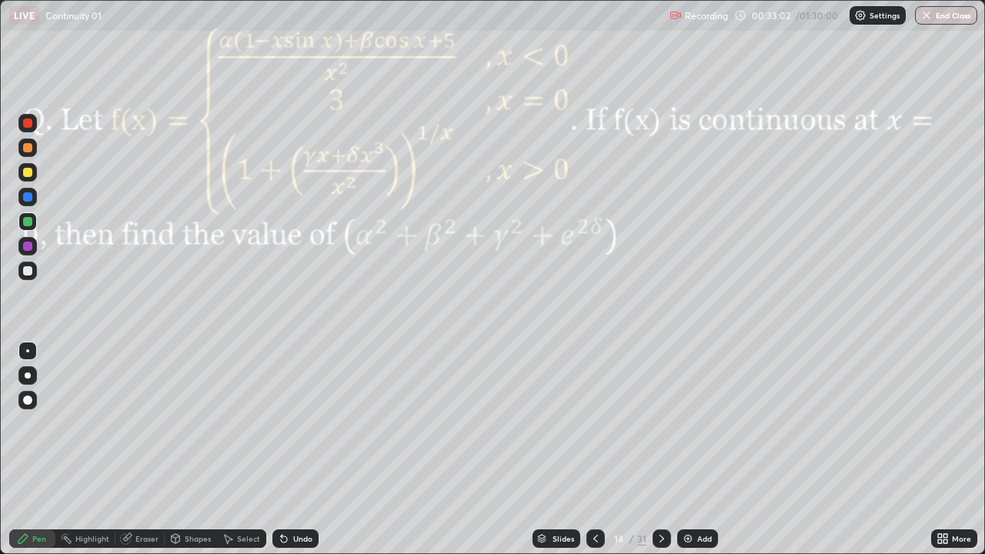
click at [665, 456] on div at bounding box center [662, 538] width 18 height 18
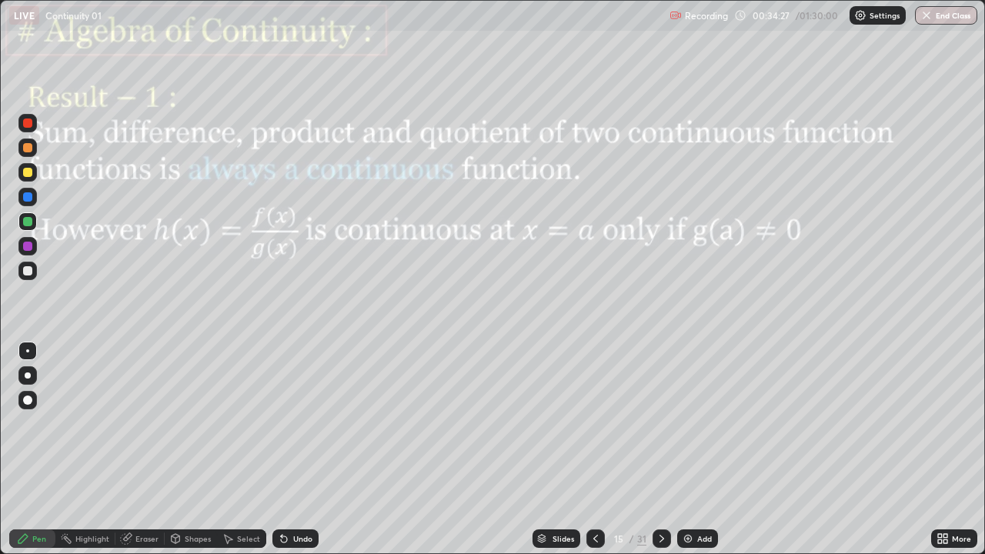
click at [660, 456] on icon at bounding box center [662, 538] width 12 height 12
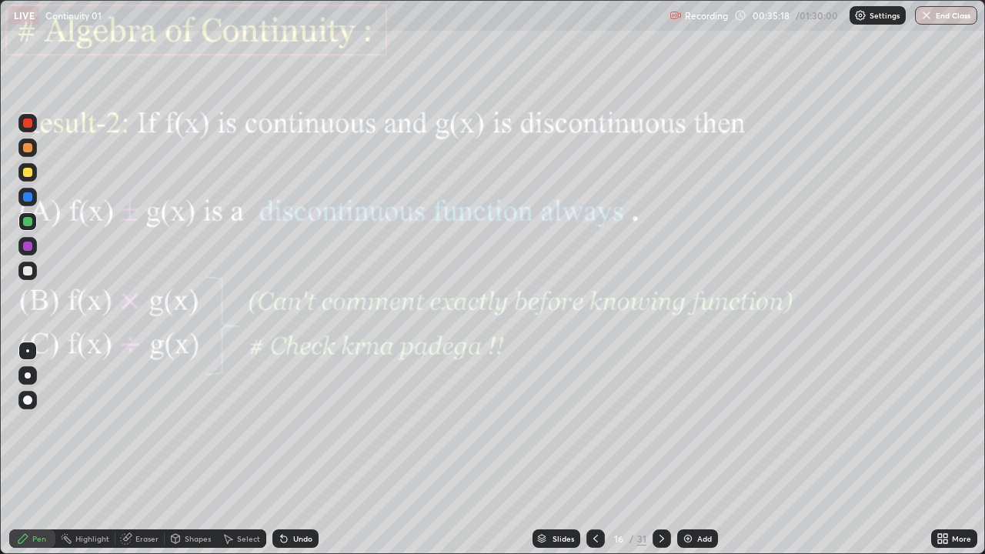
click at [660, 456] on icon at bounding box center [662, 538] width 12 height 12
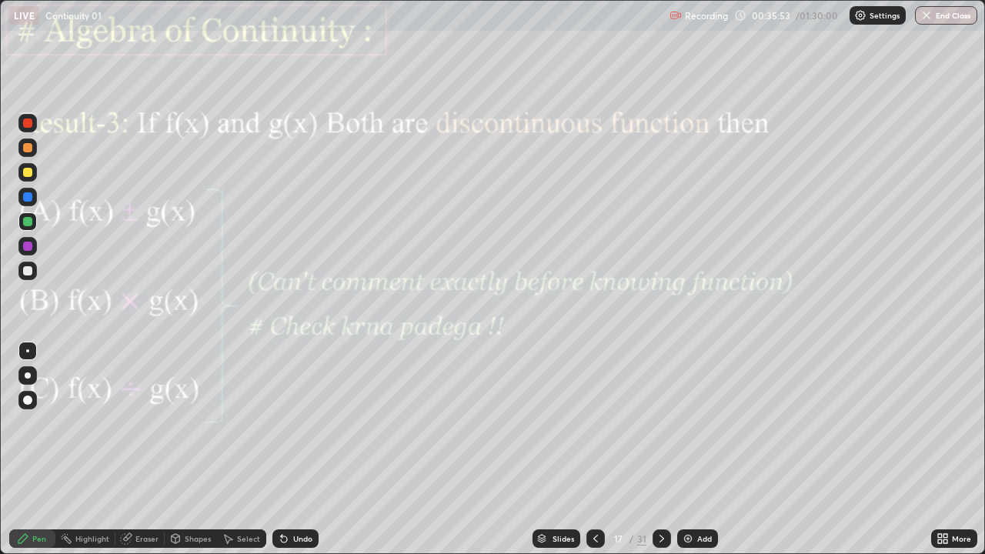
click at [660, 456] on icon at bounding box center [662, 538] width 12 height 12
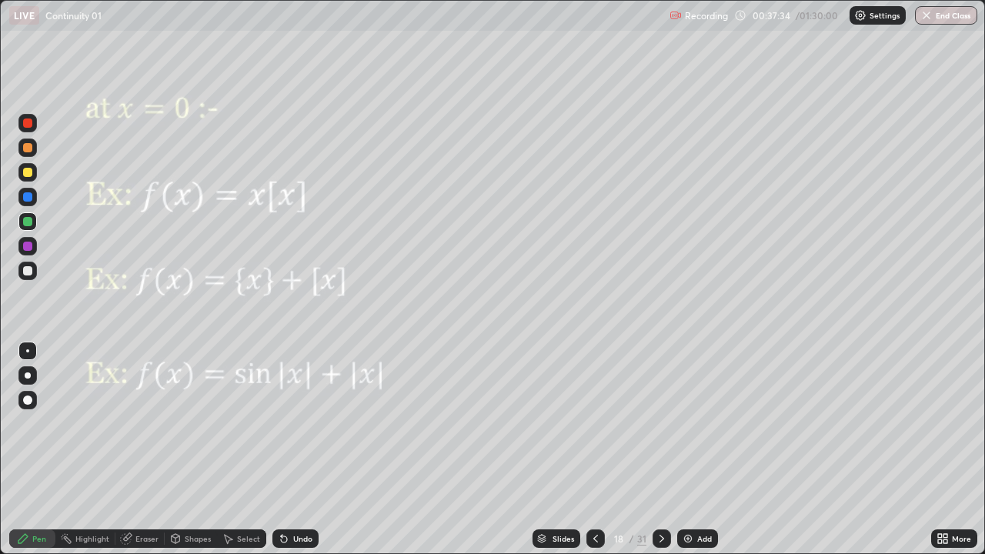
click at [149, 456] on div "Eraser" at bounding box center [146, 539] width 23 height 8
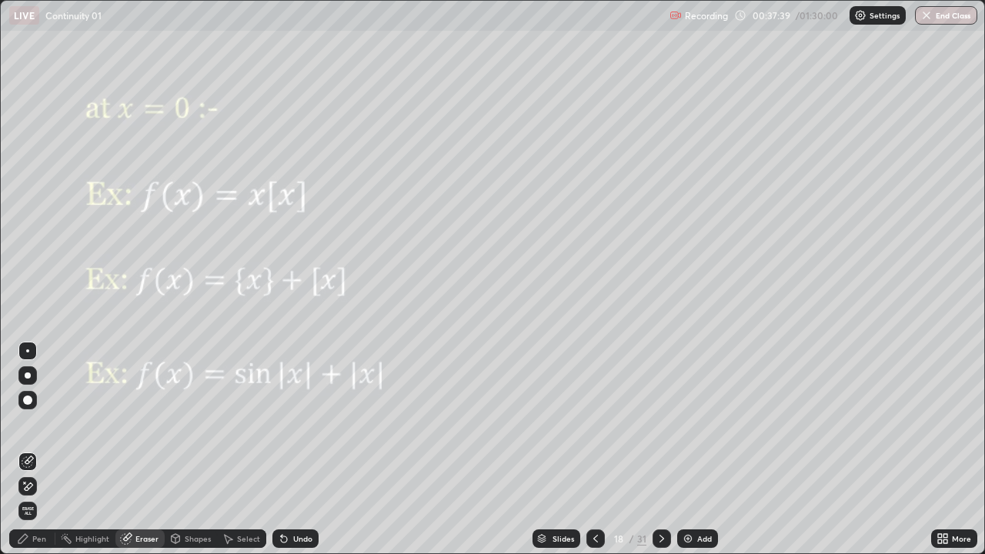
click at [139, 456] on div "Eraser" at bounding box center [146, 539] width 23 height 8
click at [35, 456] on div "Pen" at bounding box center [32, 538] width 46 height 18
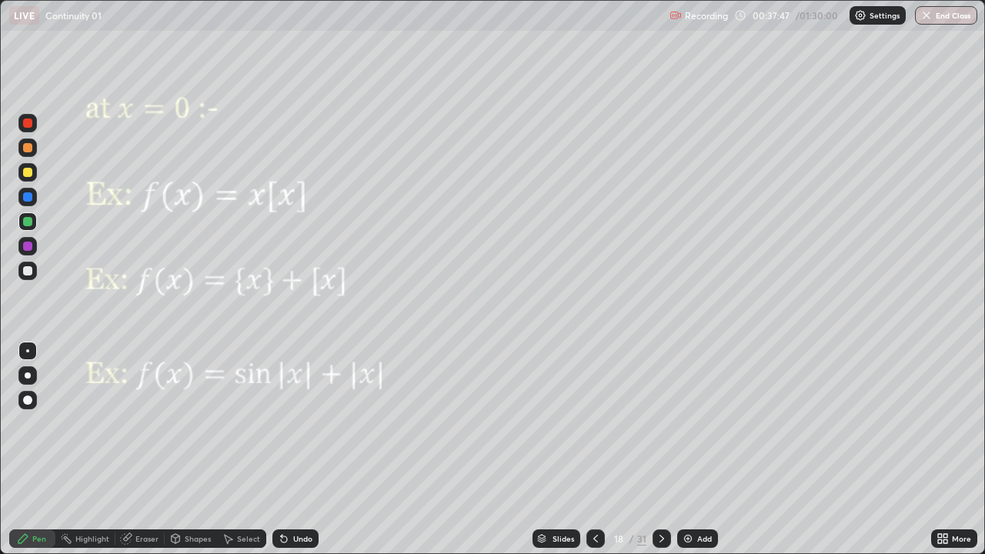
click at [21, 246] on div at bounding box center [27, 246] width 18 height 18
click at [24, 217] on div at bounding box center [27, 221] width 18 height 18
click at [149, 456] on div "Eraser" at bounding box center [146, 539] width 23 height 8
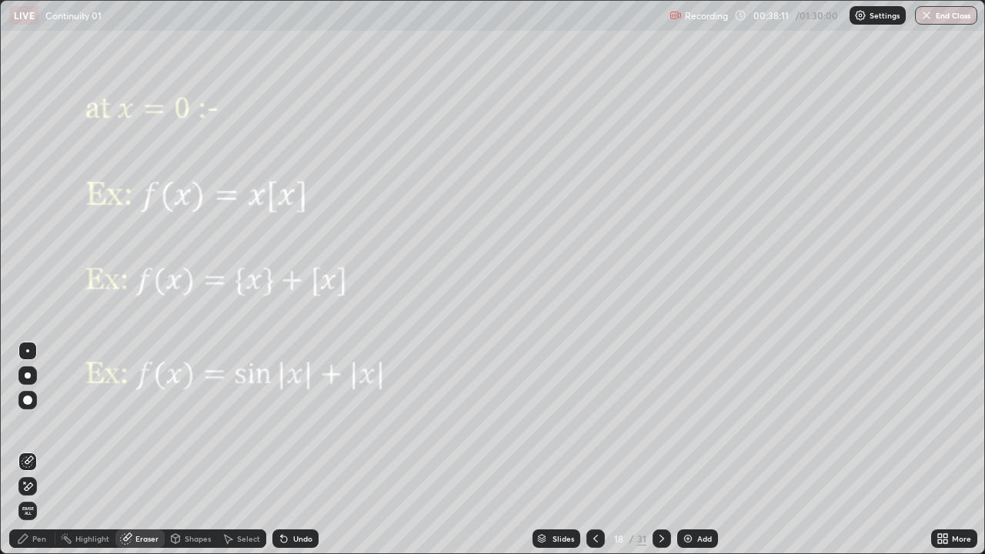
click at [30, 456] on div "Pen" at bounding box center [32, 538] width 46 height 18
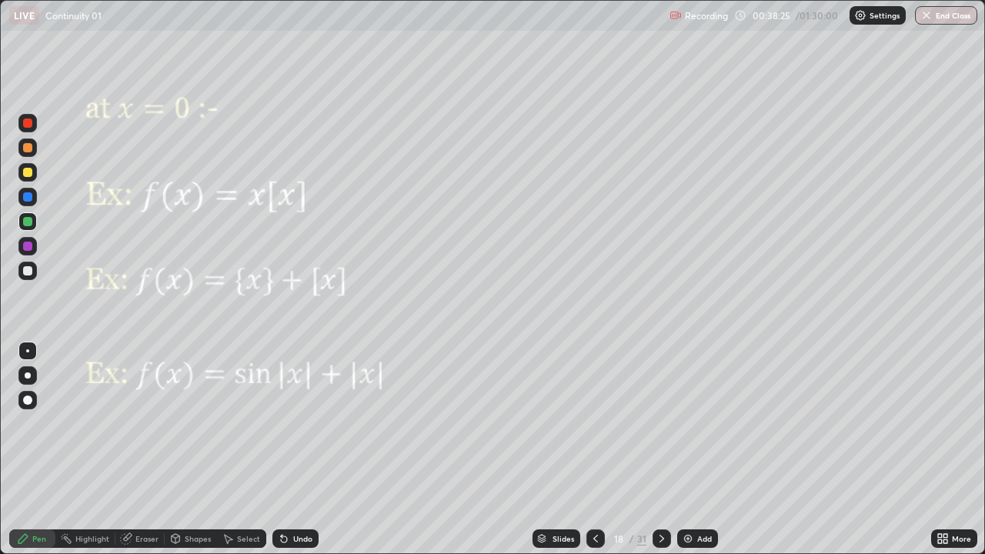
click at [26, 225] on div at bounding box center [27, 221] width 9 height 9
click at [666, 456] on icon at bounding box center [662, 538] width 12 height 12
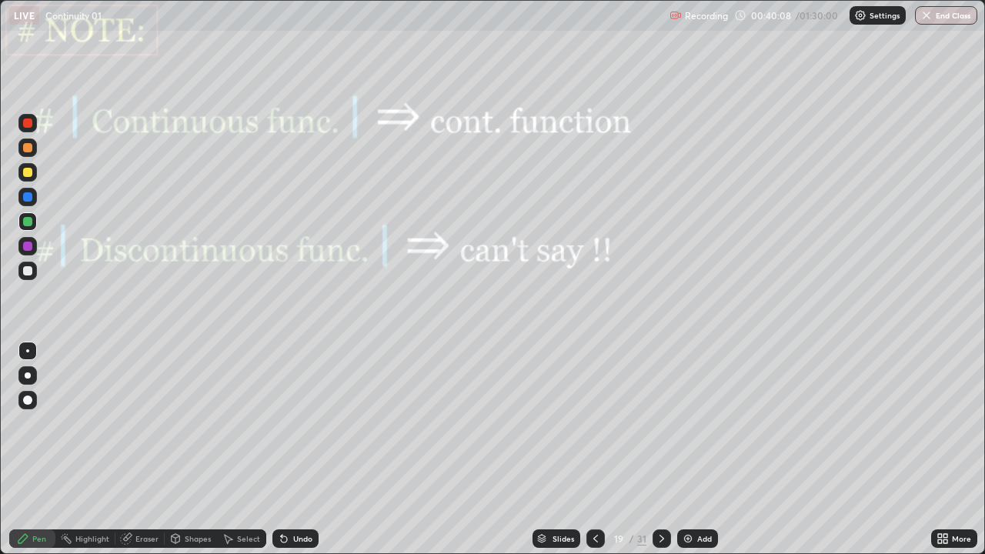
click at [28, 228] on div at bounding box center [27, 221] width 18 height 18
click at [28, 242] on div at bounding box center [27, 246] width 9 height 9
click at [665, 456] on div at bounding box center [662, 538] width 18 height 18
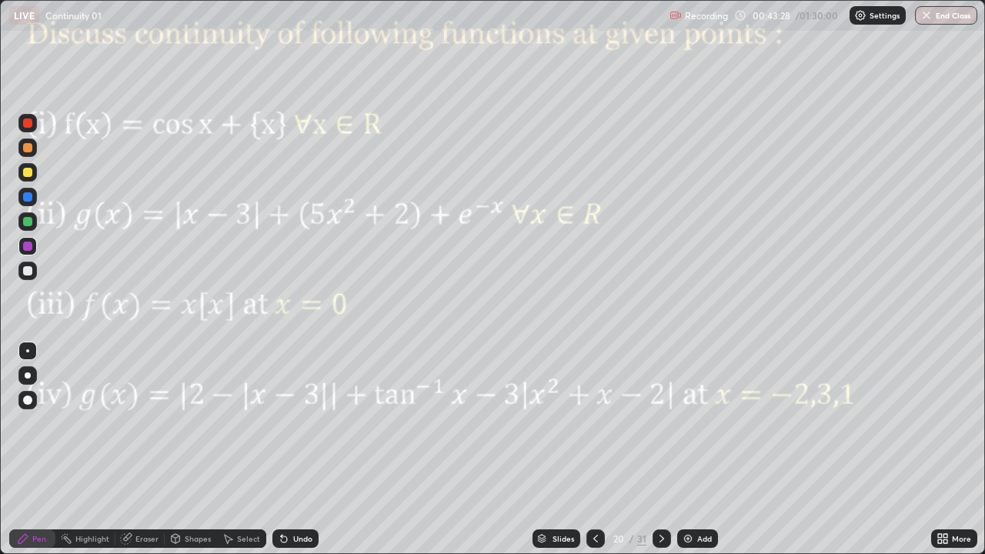
click at [38, 456] on div "Pen" at bounding box center [39, 539] width 14 height 8
click at [23, 219] on div at bounding box center [27, 221] width 9 height 9
click at [296, 456] on div "Undo" at bounding box center [302, 539] width 19 height 8
click at [303, 456] on div "Undo" at bounding box center [302, 539] width 19 height 8
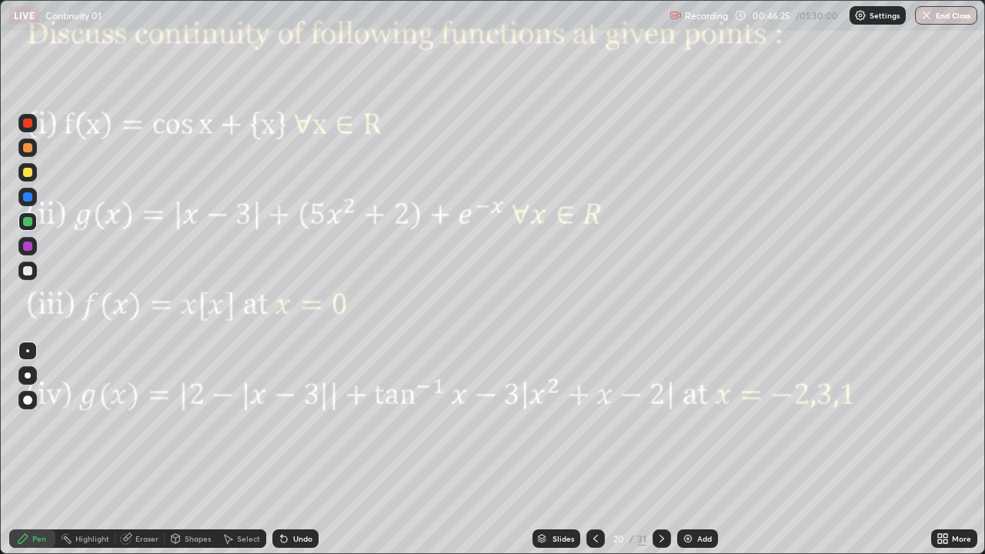
click at [666, 456] on icon at bounding box center [662, 538] width 12 height 12
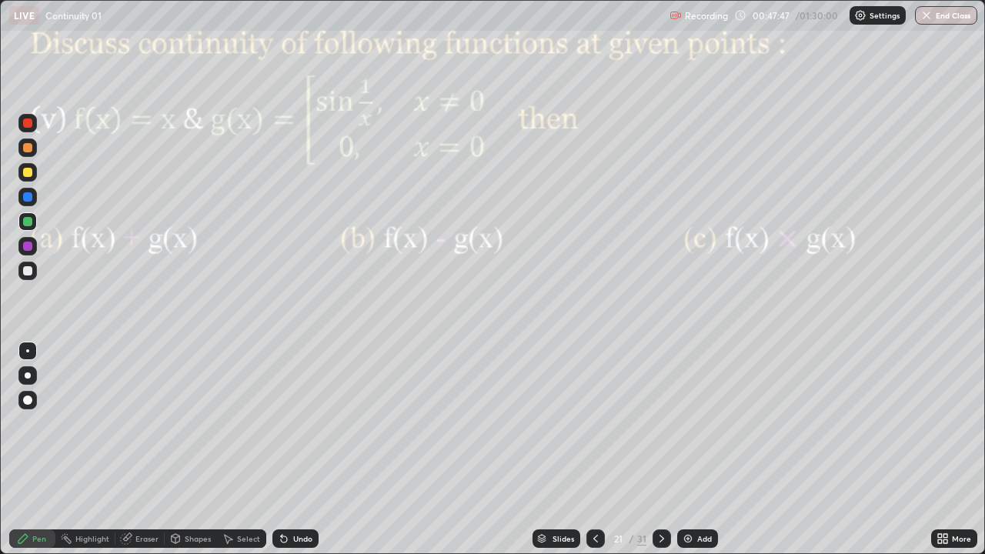
click at [186, 456] on div "Shapes" at bounding box center [191, 538] width 52 height 18
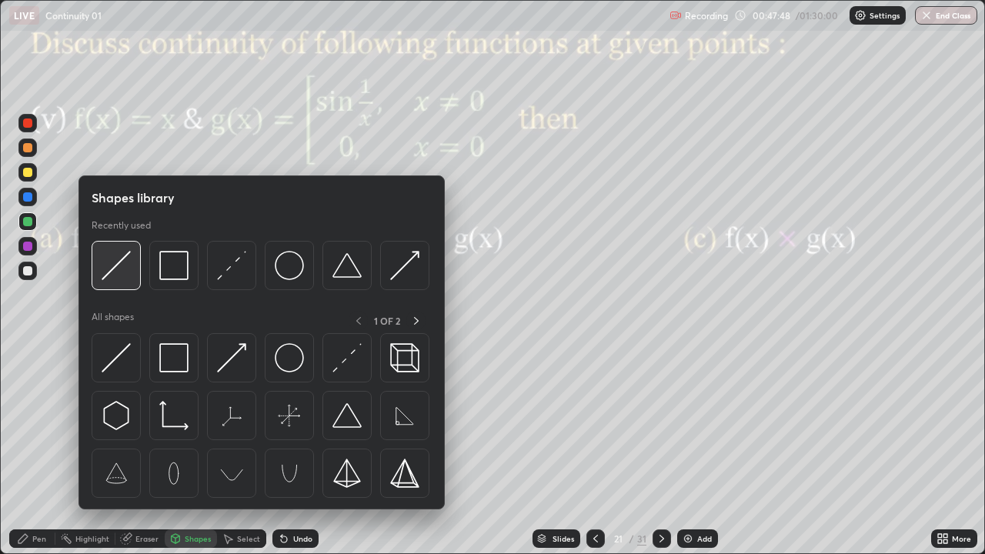
click at [119, 276] on img at bounding box center [116, 265] width 29 height 29
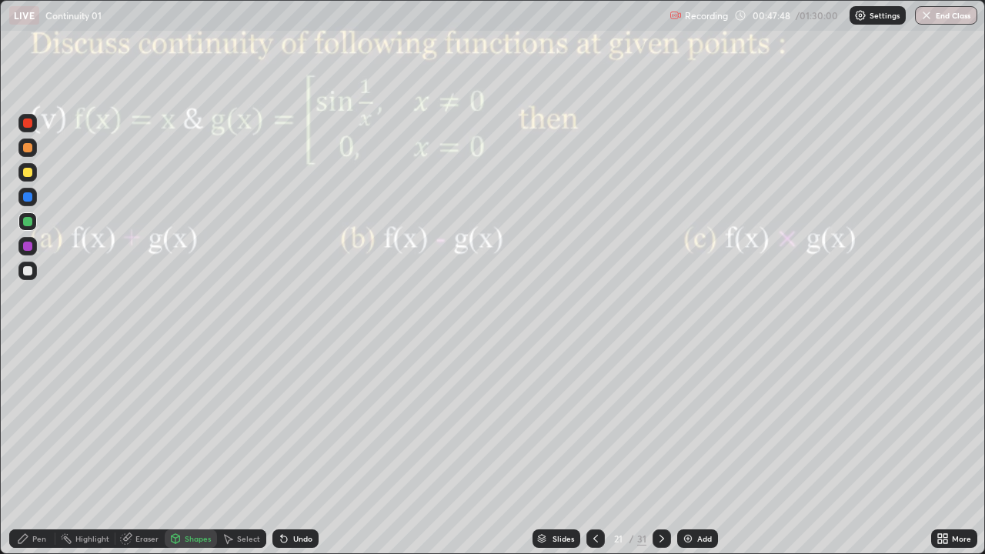
click at [29, 267] on div at bounding box center [27, 270] width 9 height 9
click at [46, 456] on div "Pen" at bounding box center [32, 538] width 46 height 18
click at [28, 250] on div at bounding box center [27, 246] width 9 height 9
click at [28, 247] on div at bounding box center [27, 246] width 9 height 9
click at [30, 225] on div at bounding box center [27, 221] width 9 height 9
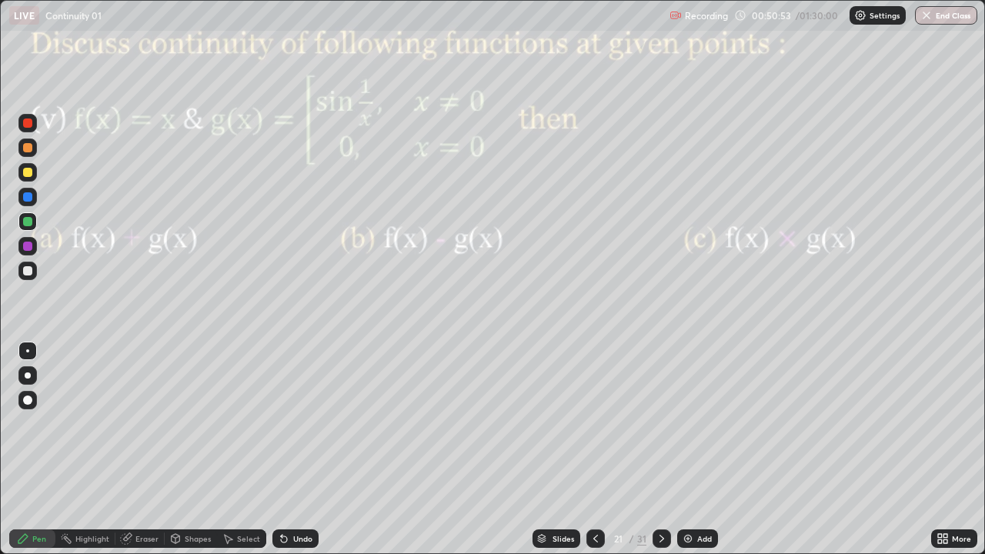
click at [664, 456] on icon at bounding box center [662, 538] width 12 height 12
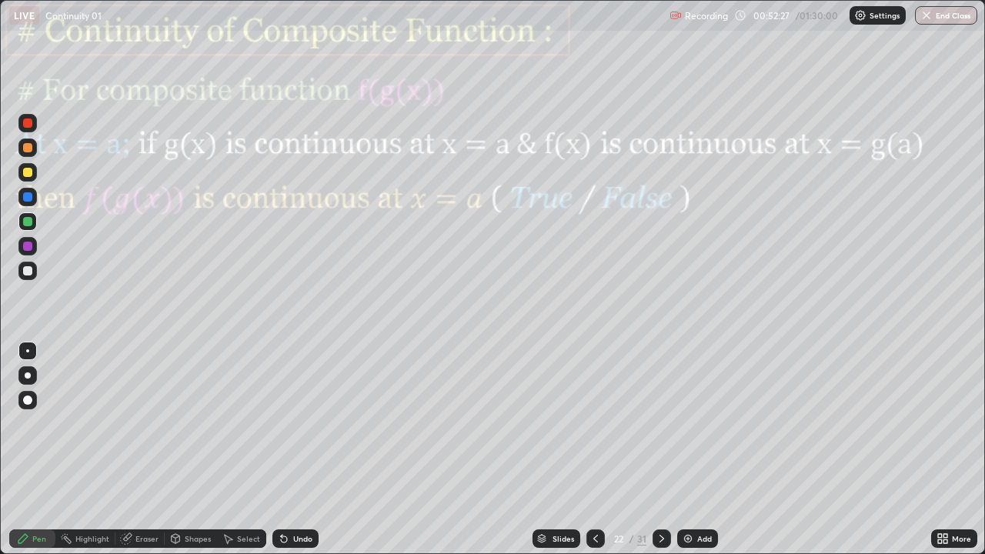
click at [26, 253] on div at bounding box center [27, 246] width 18 height 18
click at [659, 456] on icon at bounding box center [661, 539] width 5 height 8
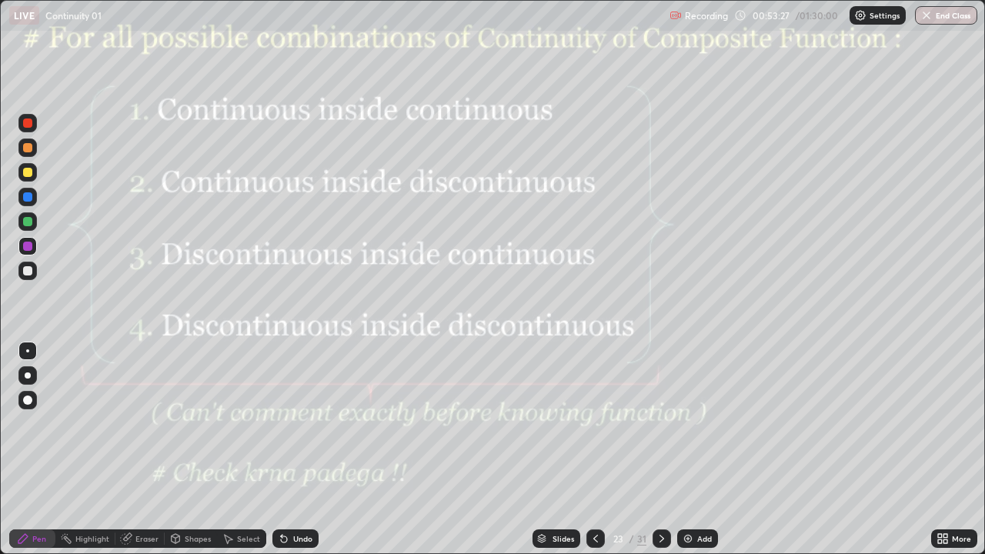
click at [665, 456] on div at bounding box center [662, 538] width 18 height 18
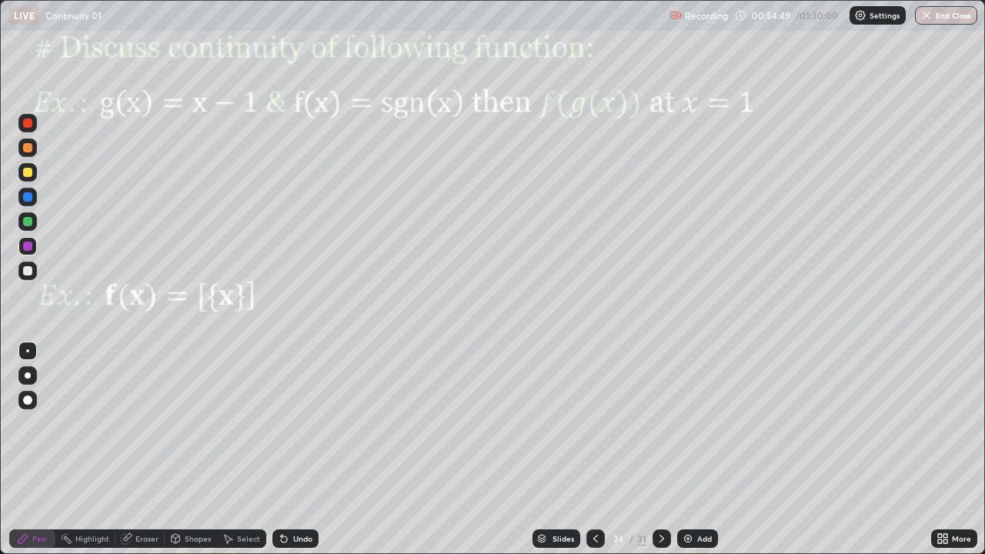
click at [29, 247] on div at bounding box center [27, 246] width 9 height 9
click at [298, 456] on div "Undo" at bounding box center [302, 539] width 19 height 8
click at [25, 151] on div at bounding box center [27, 147] width 9 height 9
click at [28, 151] on div at bounding box center [27, 147] width 9 height 9
click at [34, 226] on div at bounding box center [27, 221] width 18 height 18
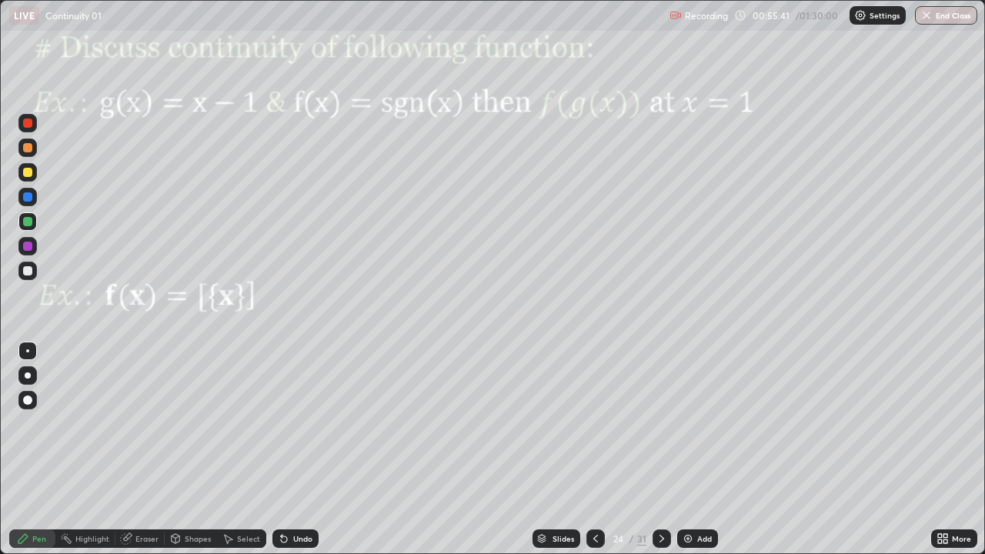
click at [295, 456] on div "Undo" at bounding box center [295, 538] width 46 height 18
click at [660, 456] on icon at bounding box center [662, 538] width 12 height 12
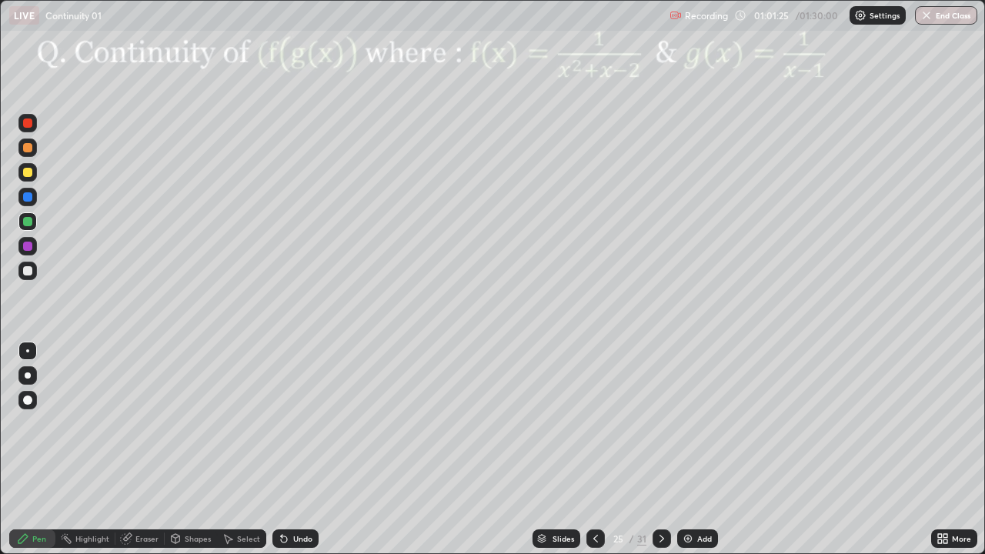
click at [28, 149] on div at bounding box center [27, 147] width 9 height 9
click at [23, 221] on div at bounding box center [27, 221] width 9 height 9
click at [291, 456] on div "Undo" at bounding box center [295, 538] width 46 height 18
click at [27, 247] on div at bounding box center [27, 246] width 9 height 9
click at [28, 202] on div at bounding box center [27, 197] width 18 height 18
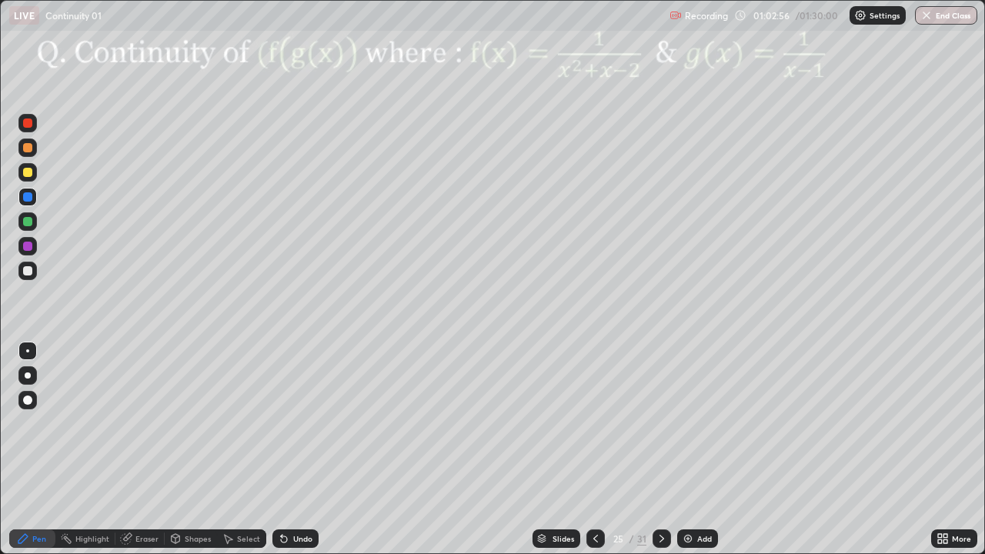
click at [300, 456] on div "Undo" at bounding box center [302, 539] width 19 height 8
click at [299, 456] on div "Undo" at bounding box center [302, 539] width 19 height 8
click at [28, 201] on div at bounding box center [27, 196] width 9 height 9
click at [295, 456] on div "Undo" at bounding box center [295, 538] width 46 height 18
click at [16, 282] on div at bounding box center [27, 271] width 25 height 25
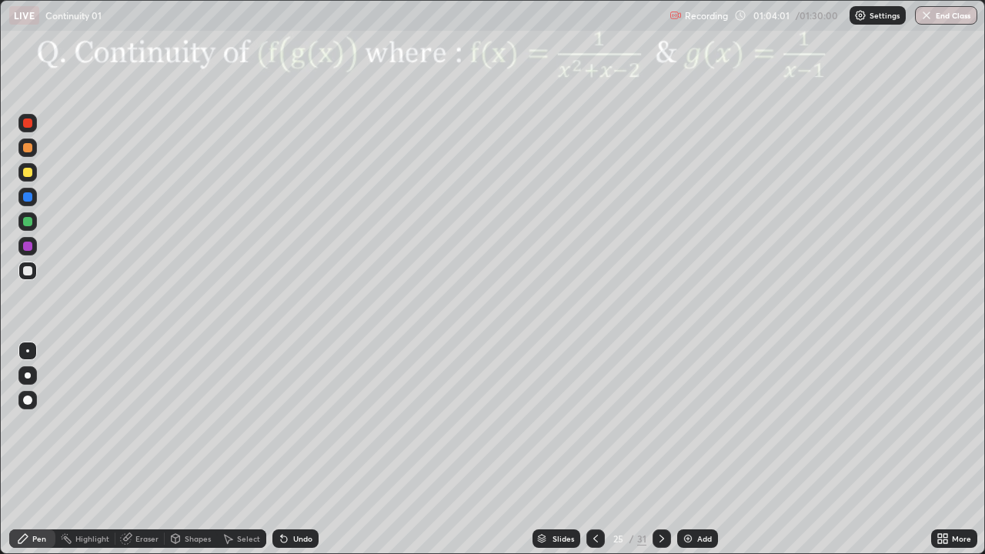
click at [139, 456] on div "Eraser" at bounding box center [146, 539] width 23 height 8
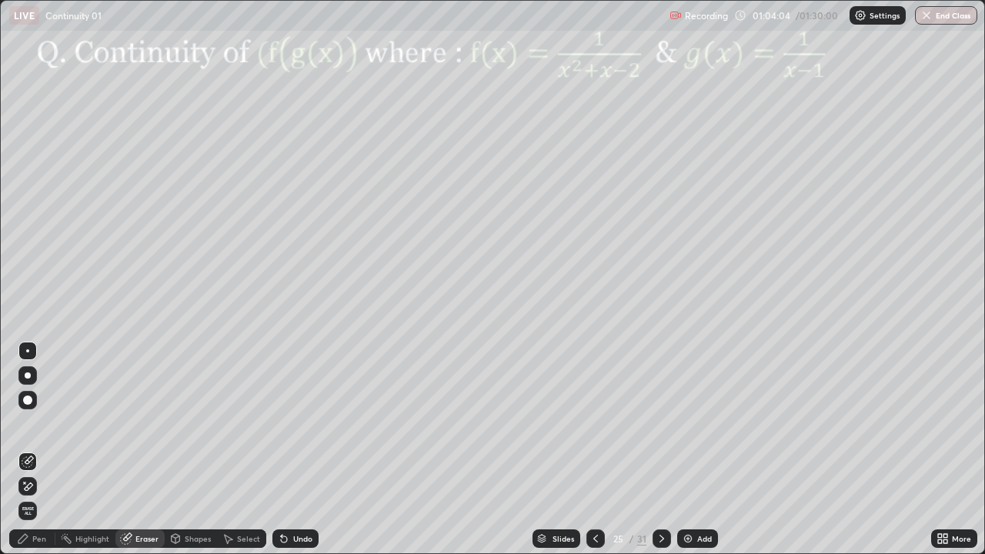
click at [40, 456] on div "Pen" at bounding box center [39, 539] width 14 height 8
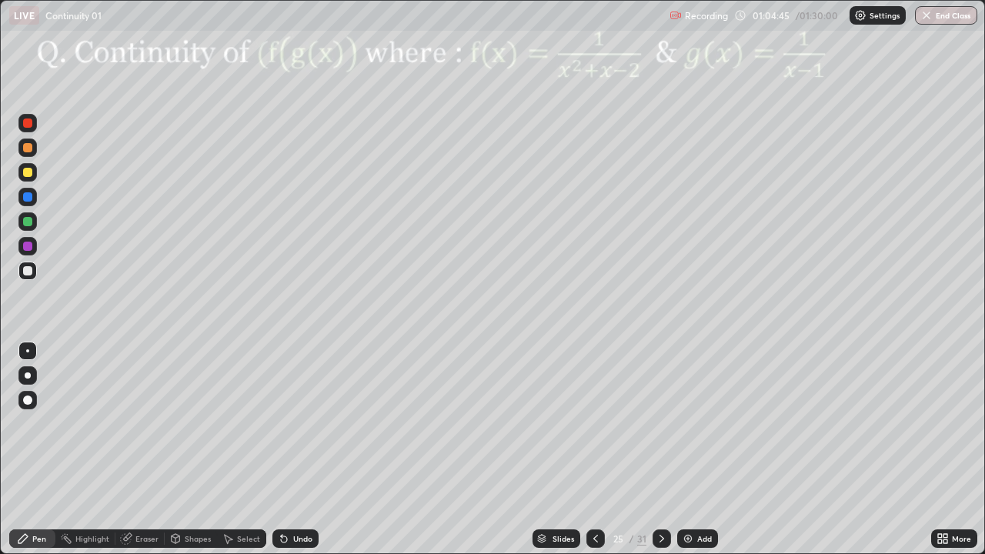
click at [21, 217] on div at bounding box center [27, 221] width 18 height 18
click at [660, 456] on icon at bounding box center [662, 538] width 12 height 12
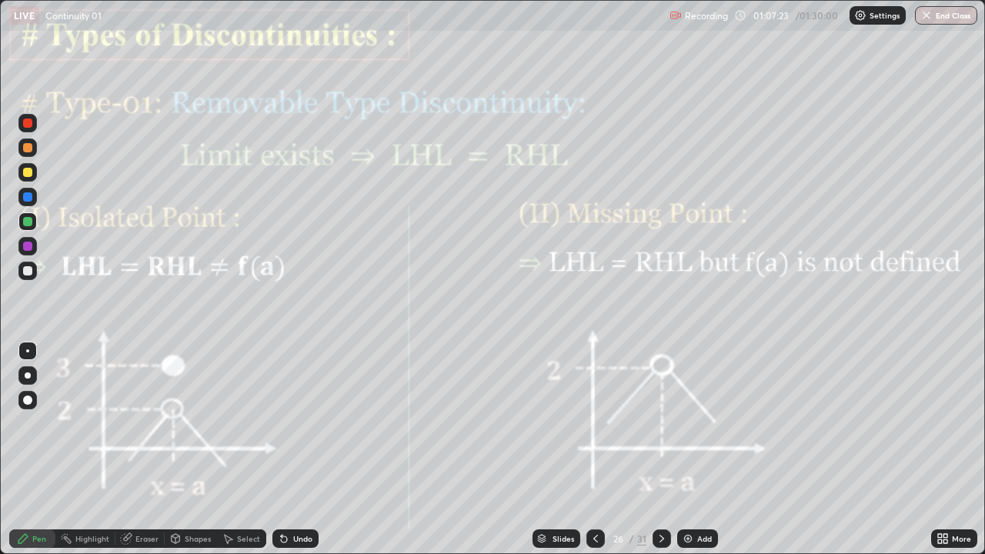
click at [192, 456] on div "Shapes" at bounding box center [198, 539] width 26 height 8
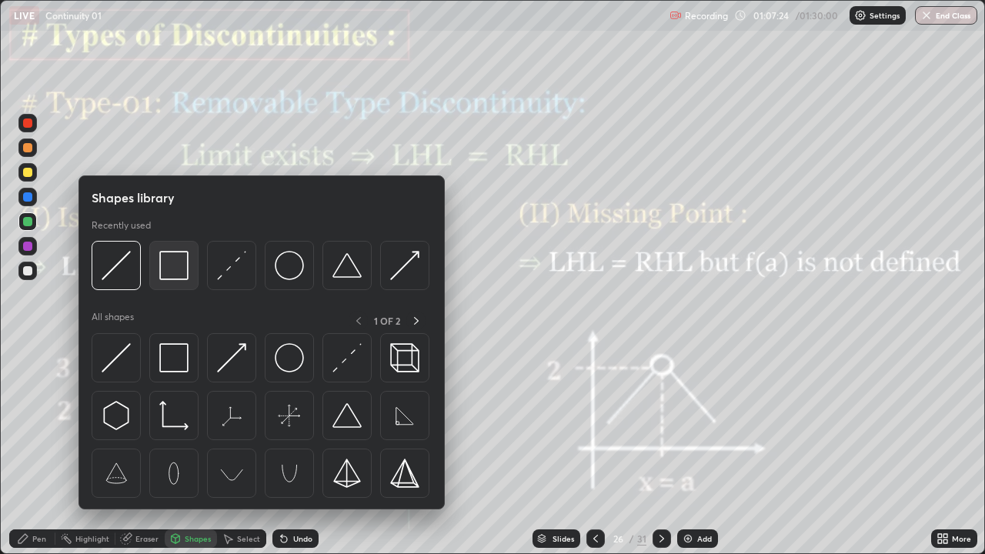
click at [174, 289] on div at bounding box center [173, 265] width 49 height 49
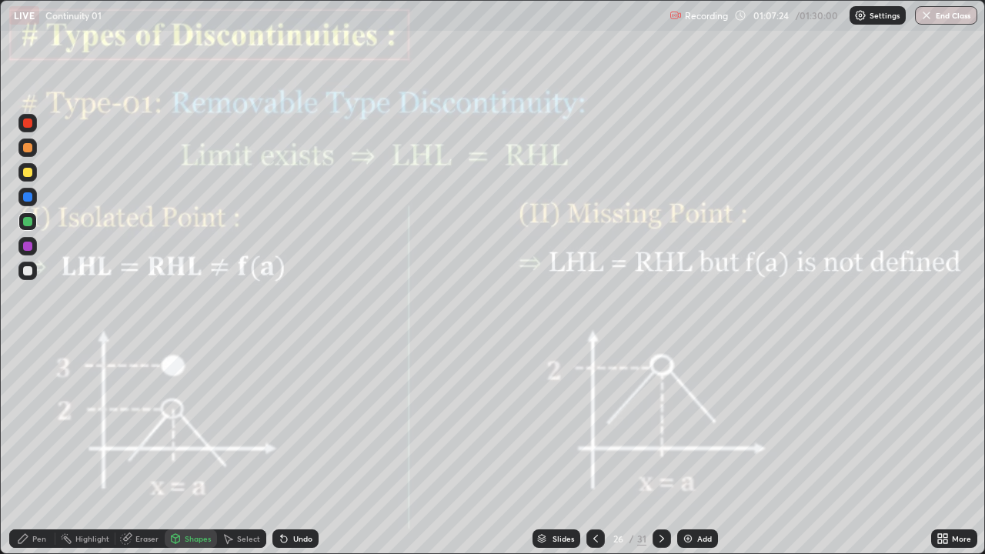
click at [26, 250] on div at bounding box center [27, 246] width 9 height 9
click at [199, 456] on div "Shapes" at bounding box center [198, 539] width 26 height 8
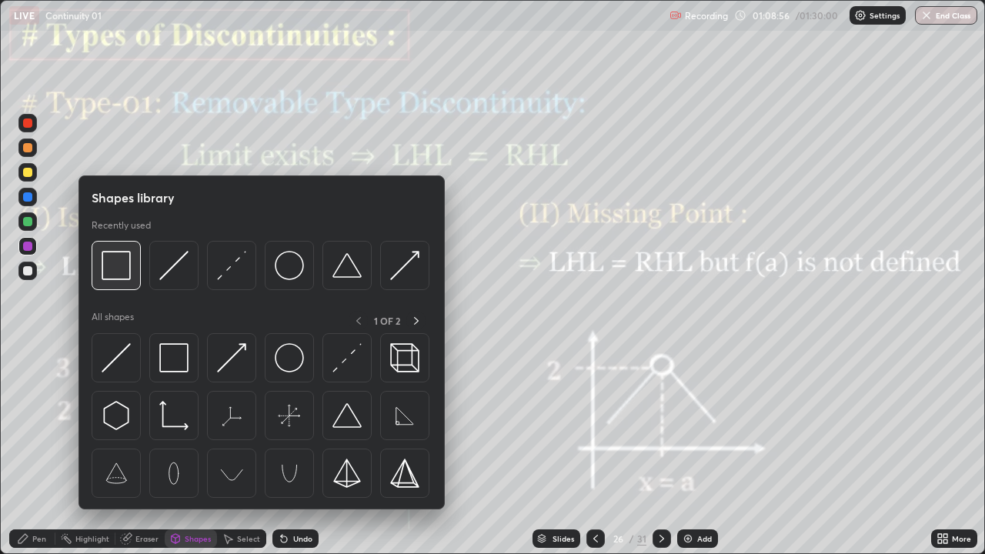
click at [131, 262] on img at bounding box center [116, 265] width 29 height 29
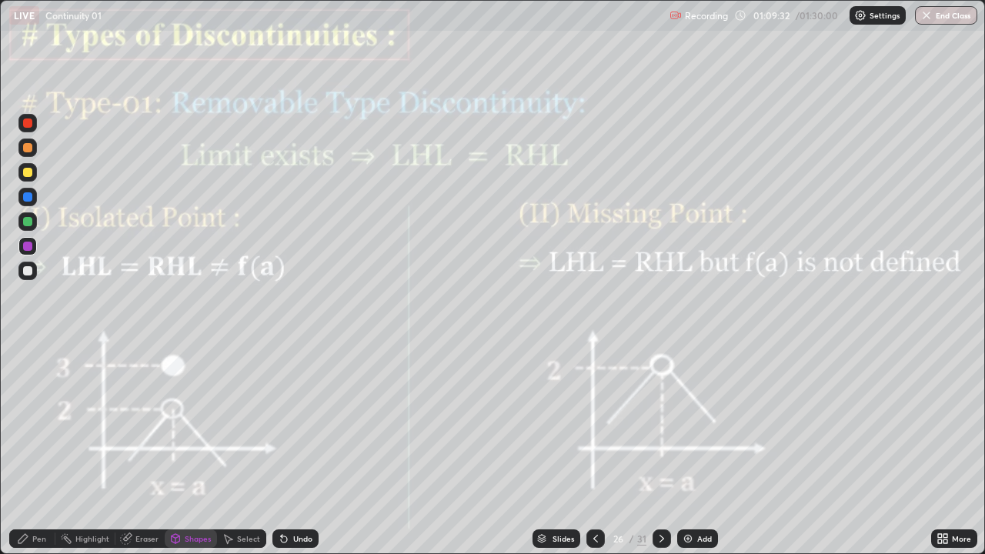
click at [660, 456] on icon at bounding box center [662, 538] width 12 height 12
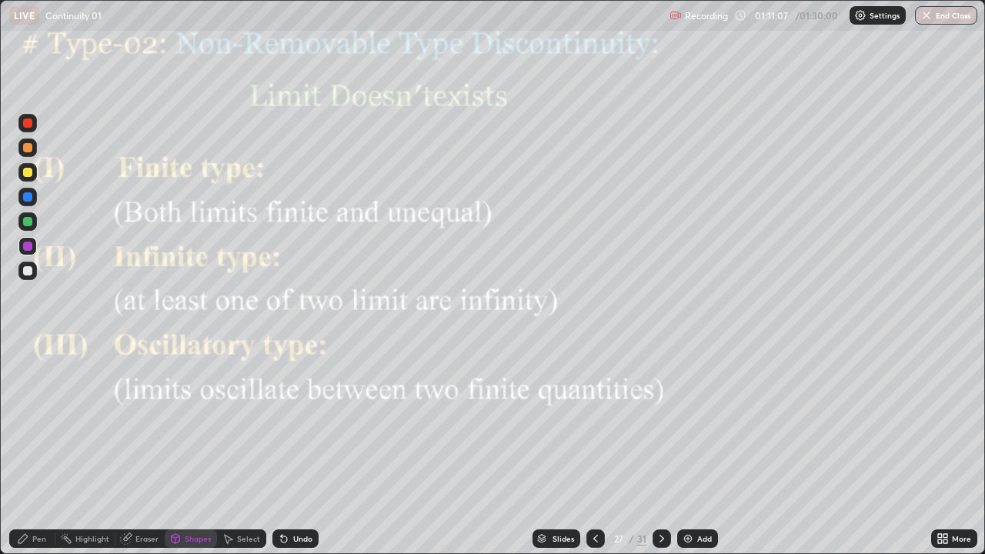
click at [603, 456] on div at bounding box center [595, 538] width 18 height 18
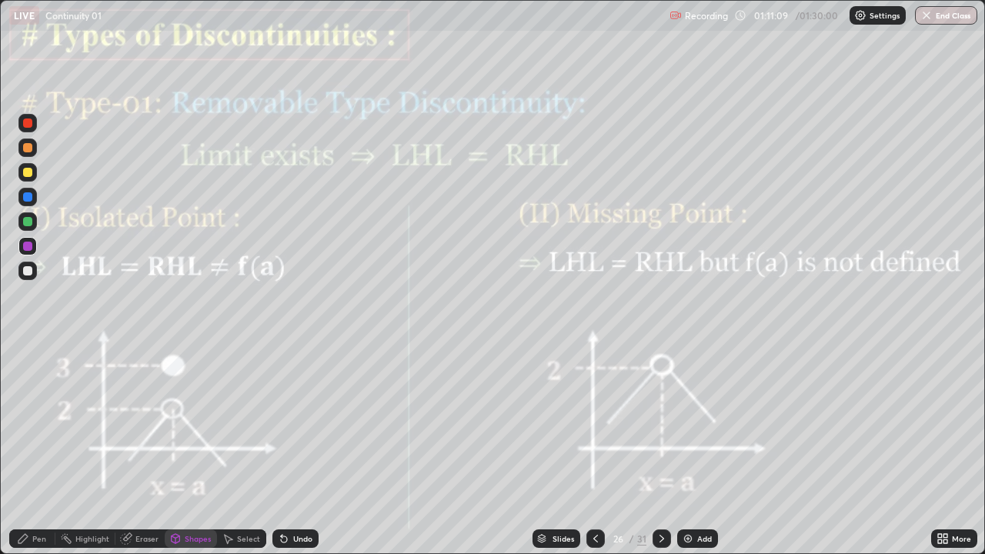
click at [663, 456] on icon at bounding box center [662, 538] width 12 height 12
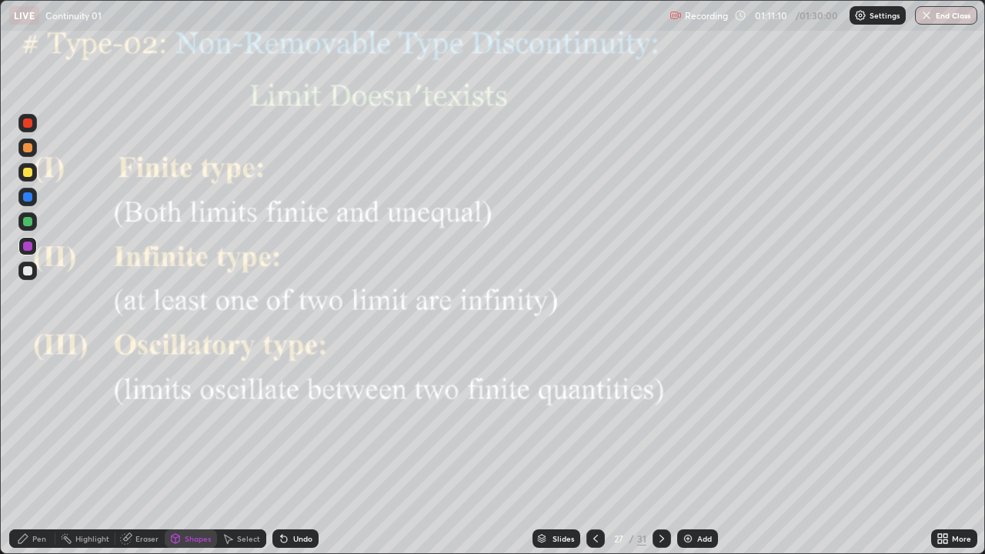
click at [175, 456] on icon at bounding box center [175, 540] width 0 height 5
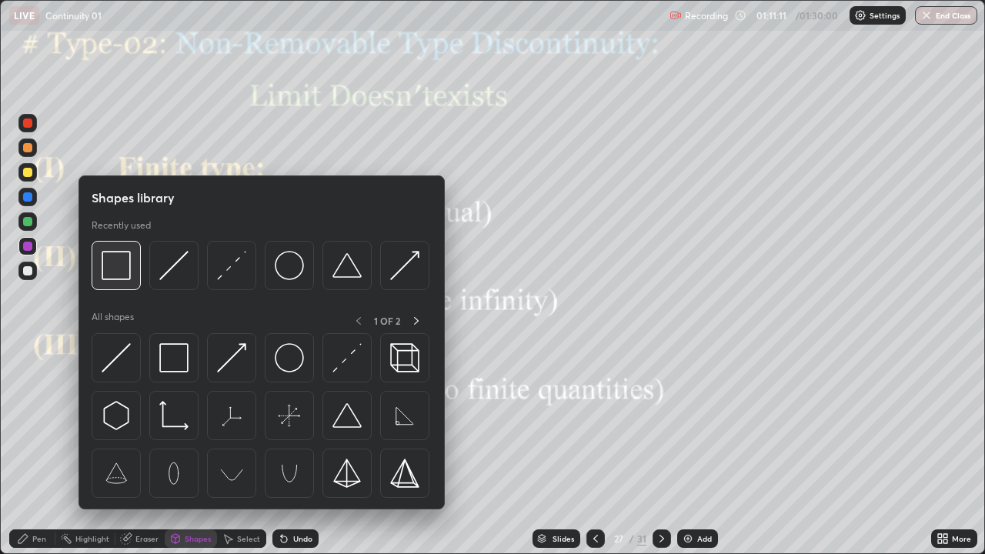
click at [119, 269] on img at bounding box center [116, 265] width 29 height 29
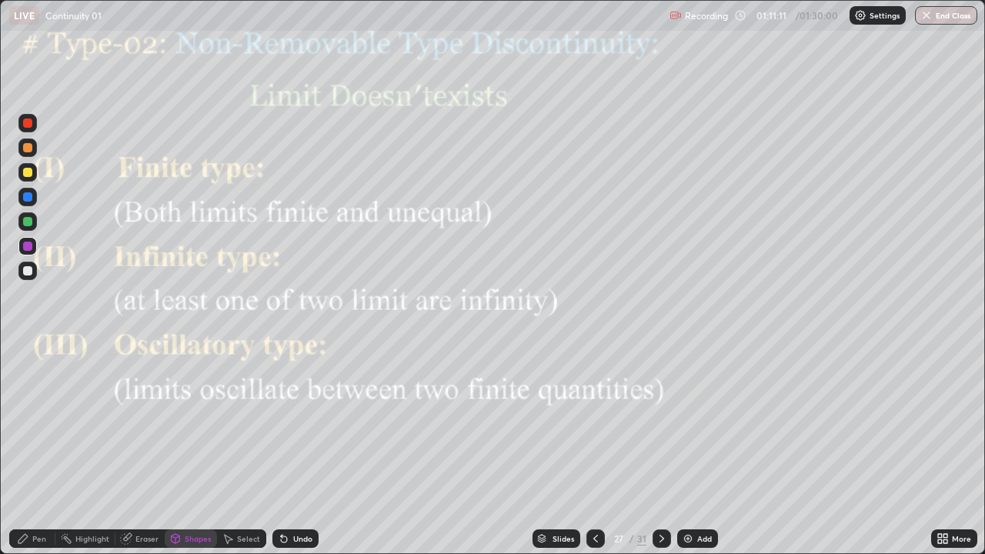
click at [29, 245] on div at bounding box center [27, 246] width 9 height 9
click at [660, 456] on icon at bounding box center [662, 538] width 12 height 12
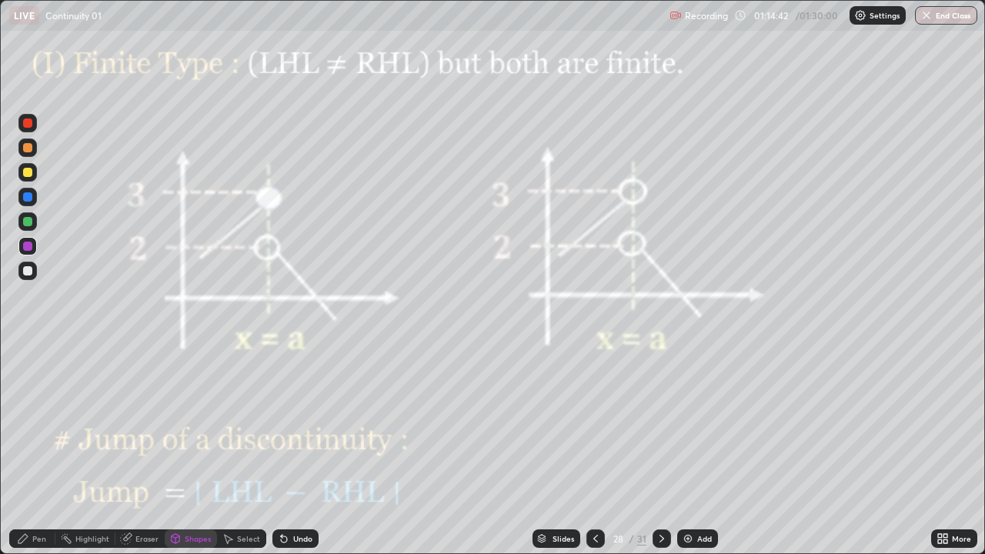
click at [38, 456] on div "Pen" at bounding box center [32, 538] width 46 height 18
click at [28, 272] on div at bounding box center [27, 270] width 9 height 9
click at [29, 394] on div at bounding box center [27, 400] width 18 height 18
click at [662, 456] on icon at bounding box center [662, 538] width 12 height 12
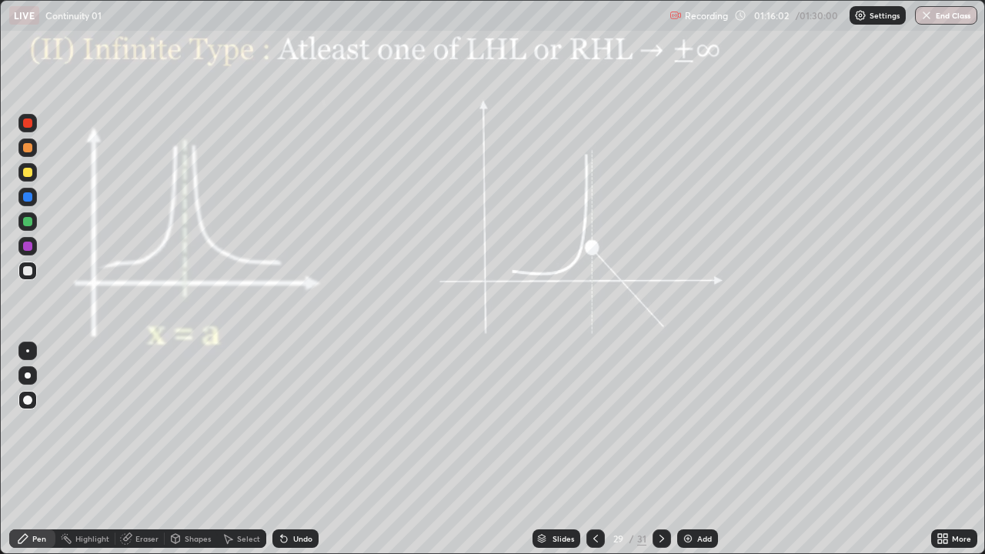
click at [28, 245] on div at bounding box center [27, 246] width 9 height 9
click at [298, 456] on div "Undo" at bounding box center [302, 539] width 19 height 8
click at [660, 456] on icon at bounding box center [662, 538] width 12 height 12
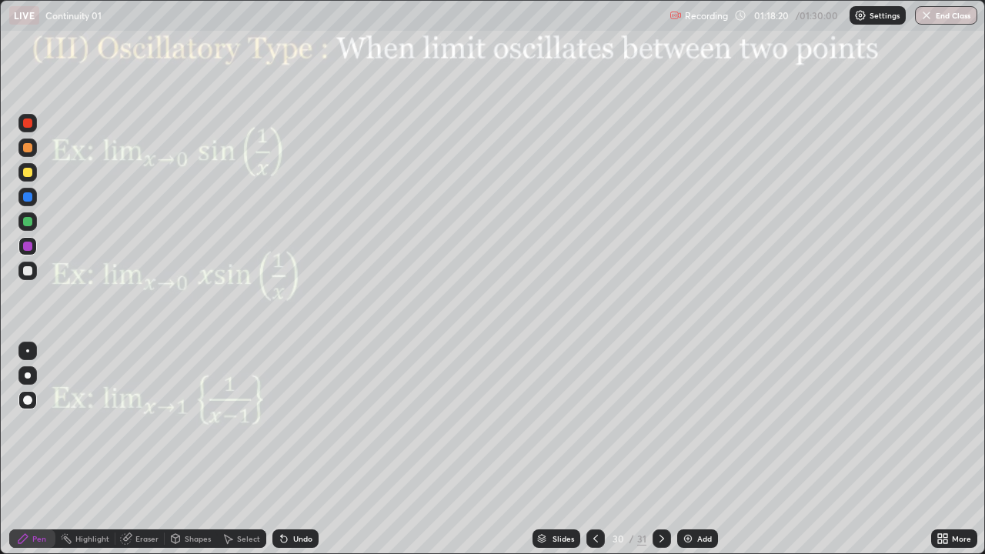
click at [42, 456] on div "Pen" at bounding box center [32, 538] width 46 height 18
click at [28, 222] on div at bounding box center [27, 221] width 9 height 9
click at [30, 456] on div "Pen" at bounding box center [32, 538] width 46 height 18
click at [28, 351] on div at bounding box center [27, 350] width 3 height 3
click at [25, 245] on div at bounding box center [27, 246] width 9 height 9
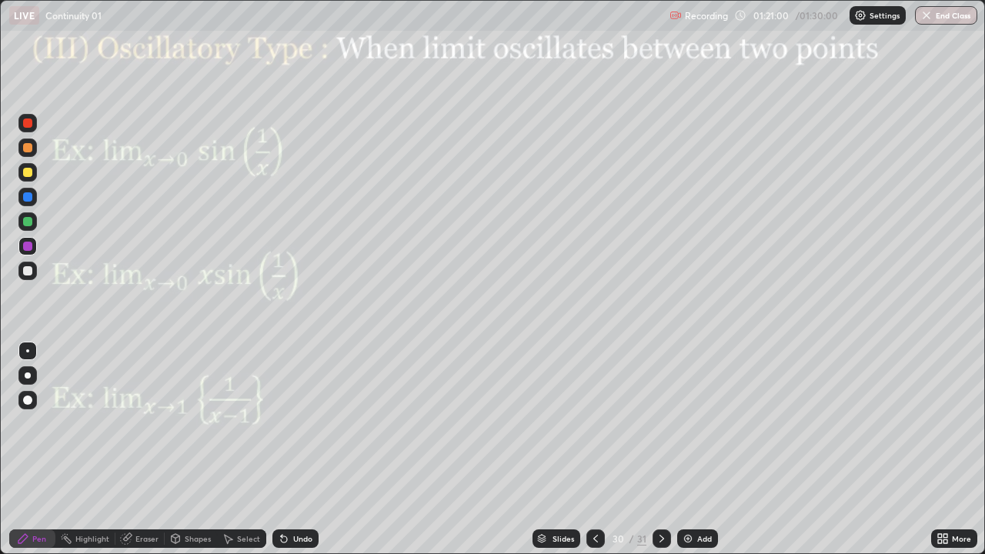
click at [28, 221] on div at bounding box center [27, 221] width 9 height 9
click at [666, 456] on icon at bounding box center [662, 538] width 12 height 12
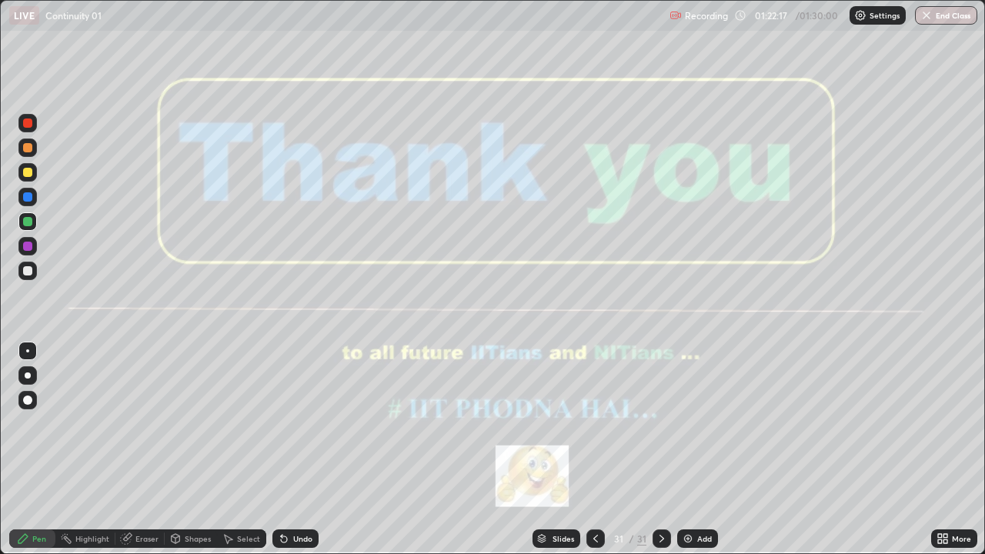
click at [599, 456] on div at bounding box center [595, 538] width 18 height 18
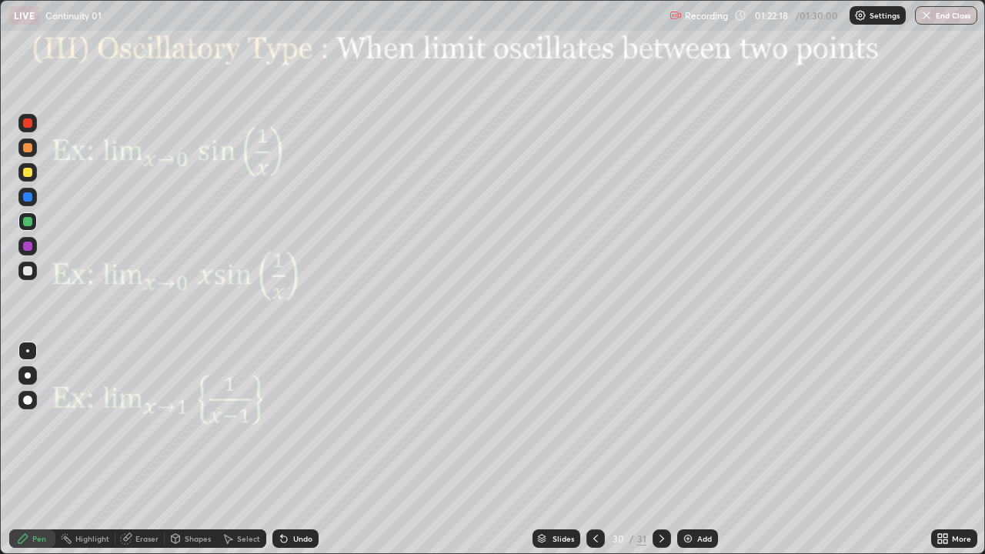
click at [664, 456] on icon at bounding box center [662, 538] width 12 height 12
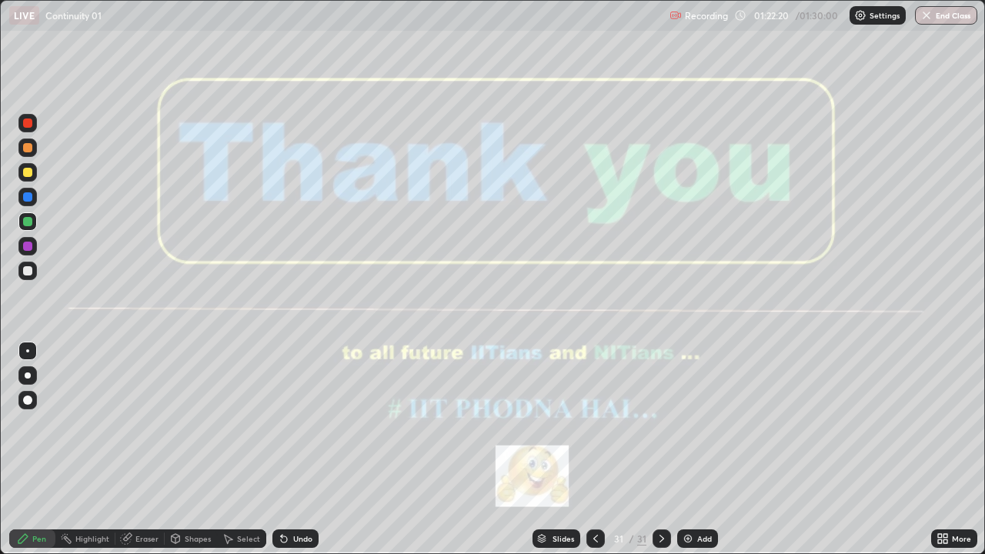
click at [596, 456] on icon at bounding box center [595, 538] width 12 height 12
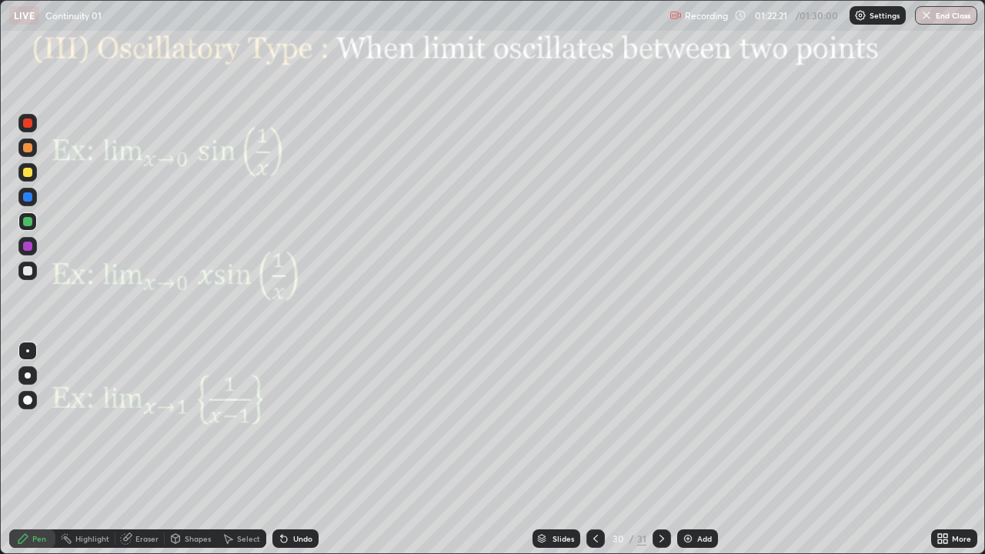
click at [660, 456] on icon at bounding box center [662, 538] width 12 height 12
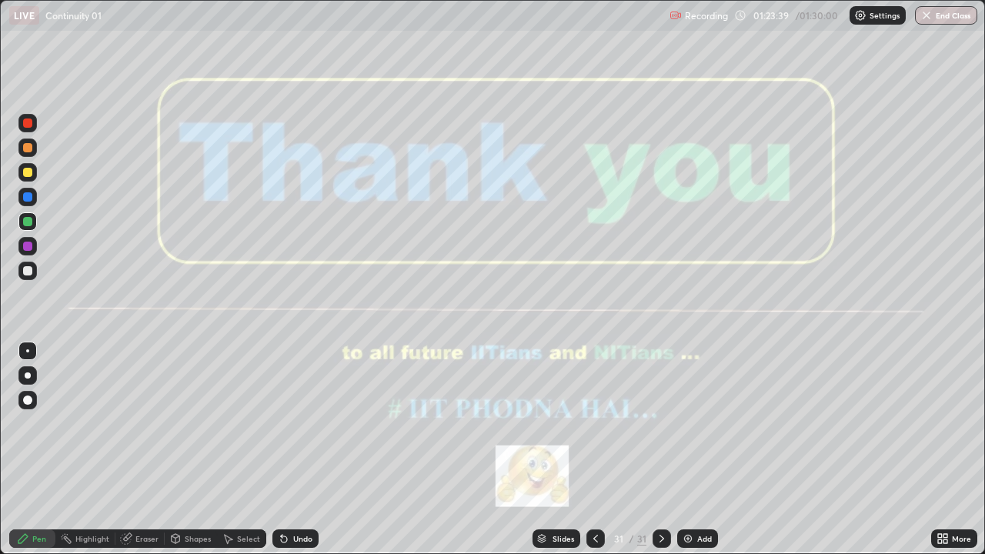
click at [943, 456] on icon at bounding box center [942, 538] width 12 height 12
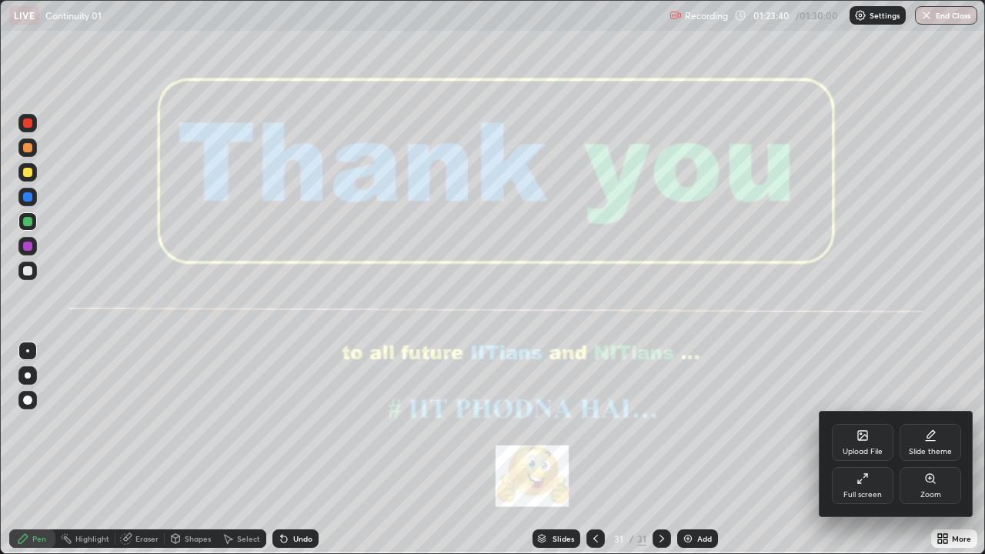
click at [862, 456] on div "Full screen" at bounding box center [862, 495] width 38 height 8
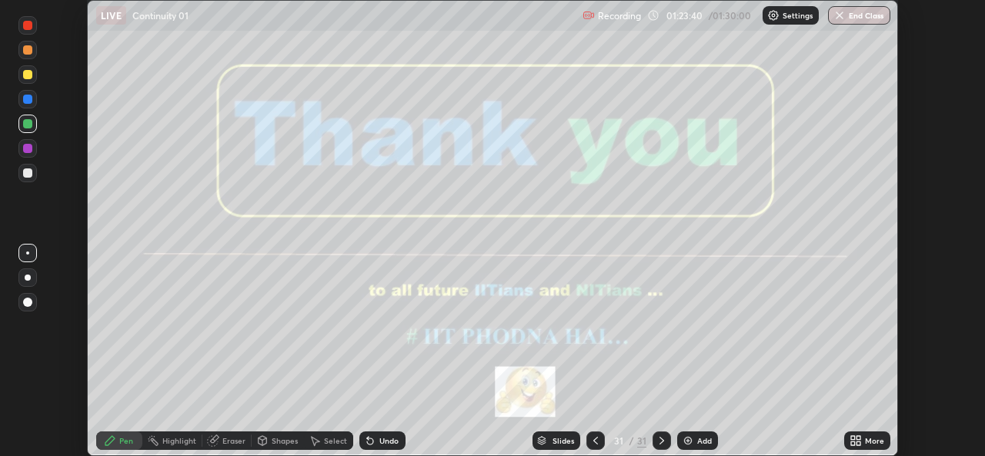
scroll to position [76494, 75966]
